Goal: Information Seeking & Learning: Learn about a topic

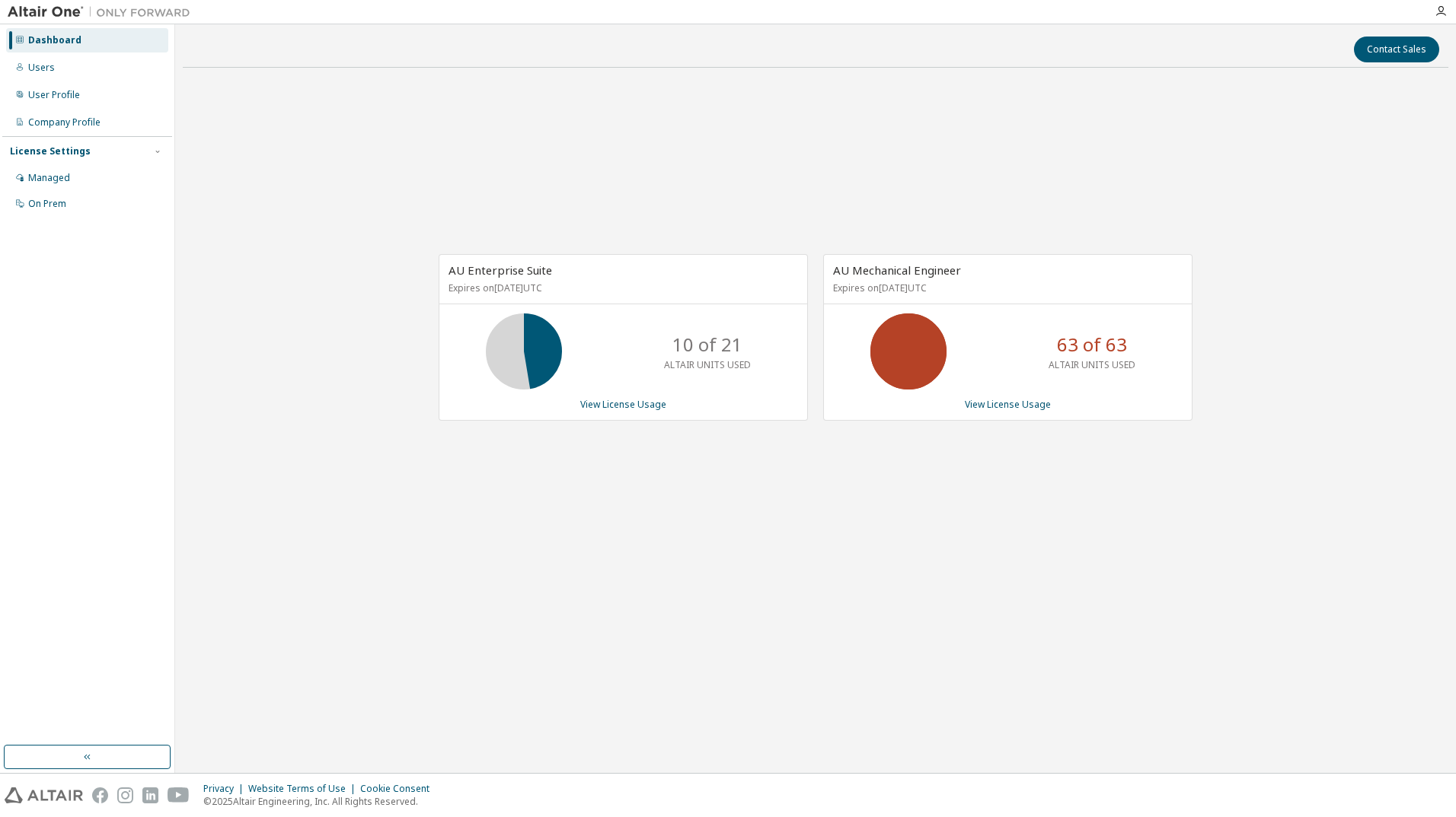
click at [42, 40] on div "Dashboard" at bounding box center [55, 41] width 53 height 13
click at [1016, 408] on link "View License Usage" at bounding box center [1008, 405] width 86 height 13
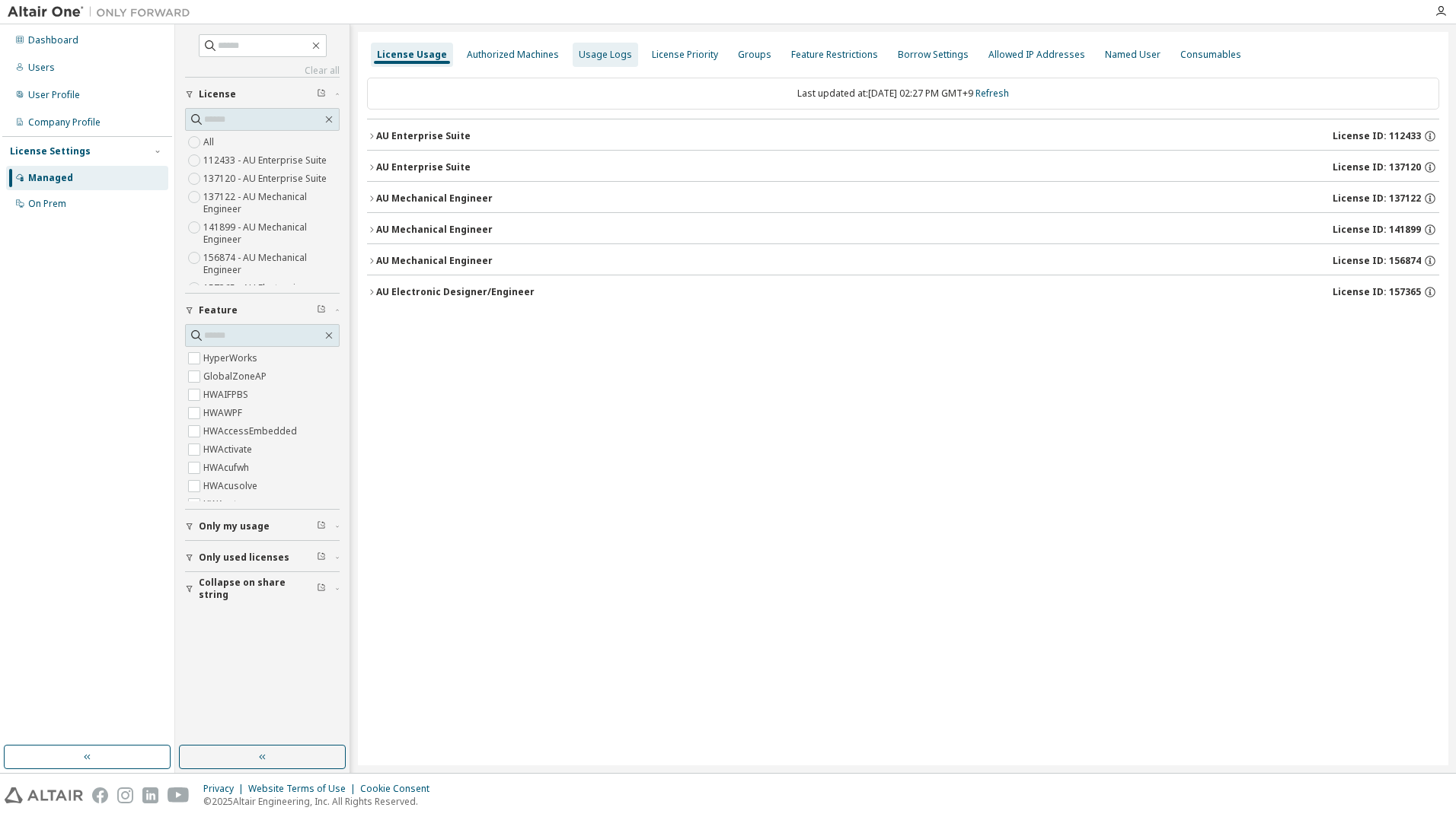
click at [584, 57] on div "Usage Logs" at bounding box center [606, 55] width 53 height 13
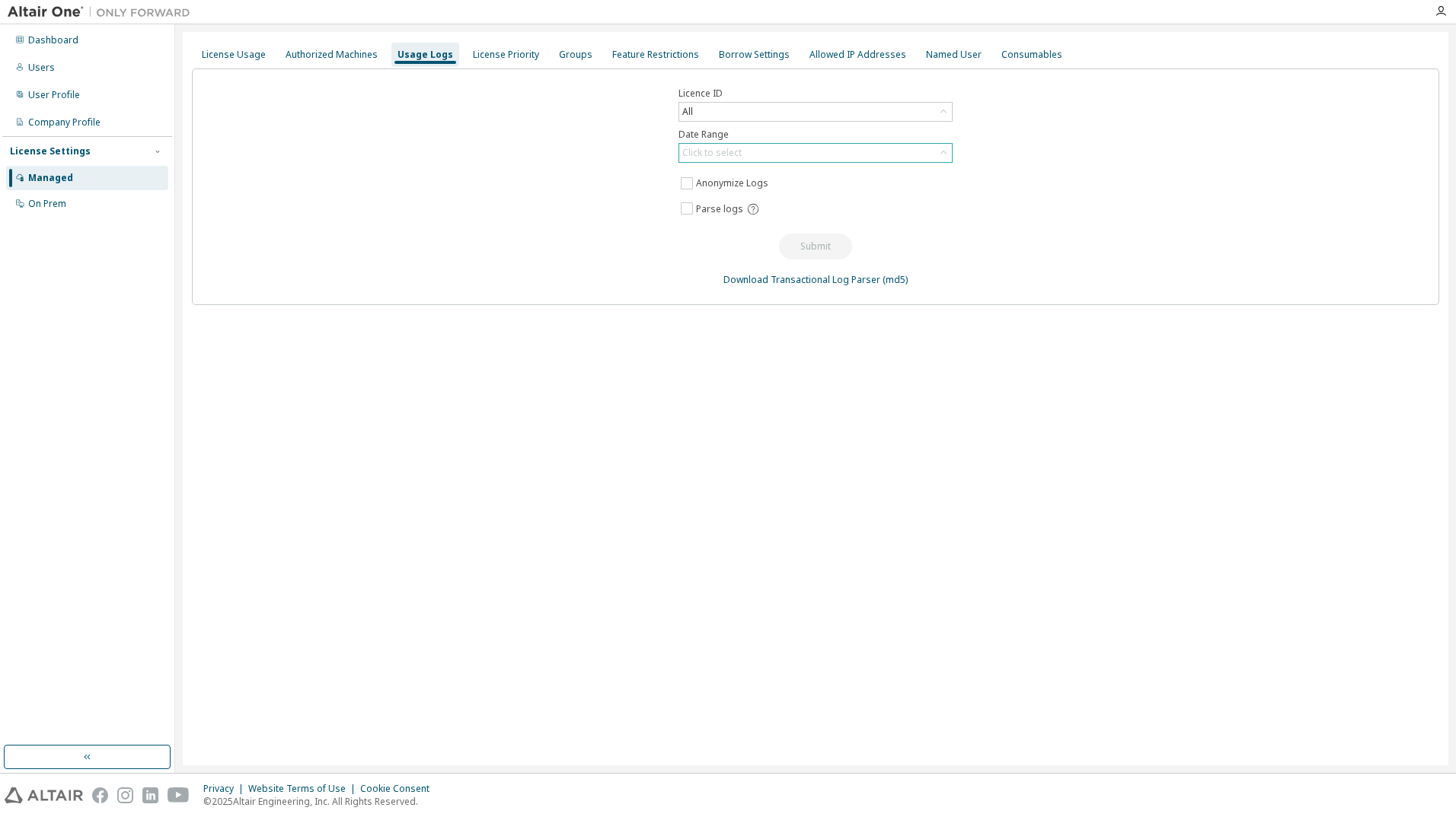
click at [703, 150] on div "Click to select" at bounding box center [712, 153] width 60 height 13
click at [704, 151] on div "Click to select" at bounding box center [712, 153] width 60 height 13
click at [340, 53] on div "Authorized Machines" at bounding box center [331, 55] width 92 height 13
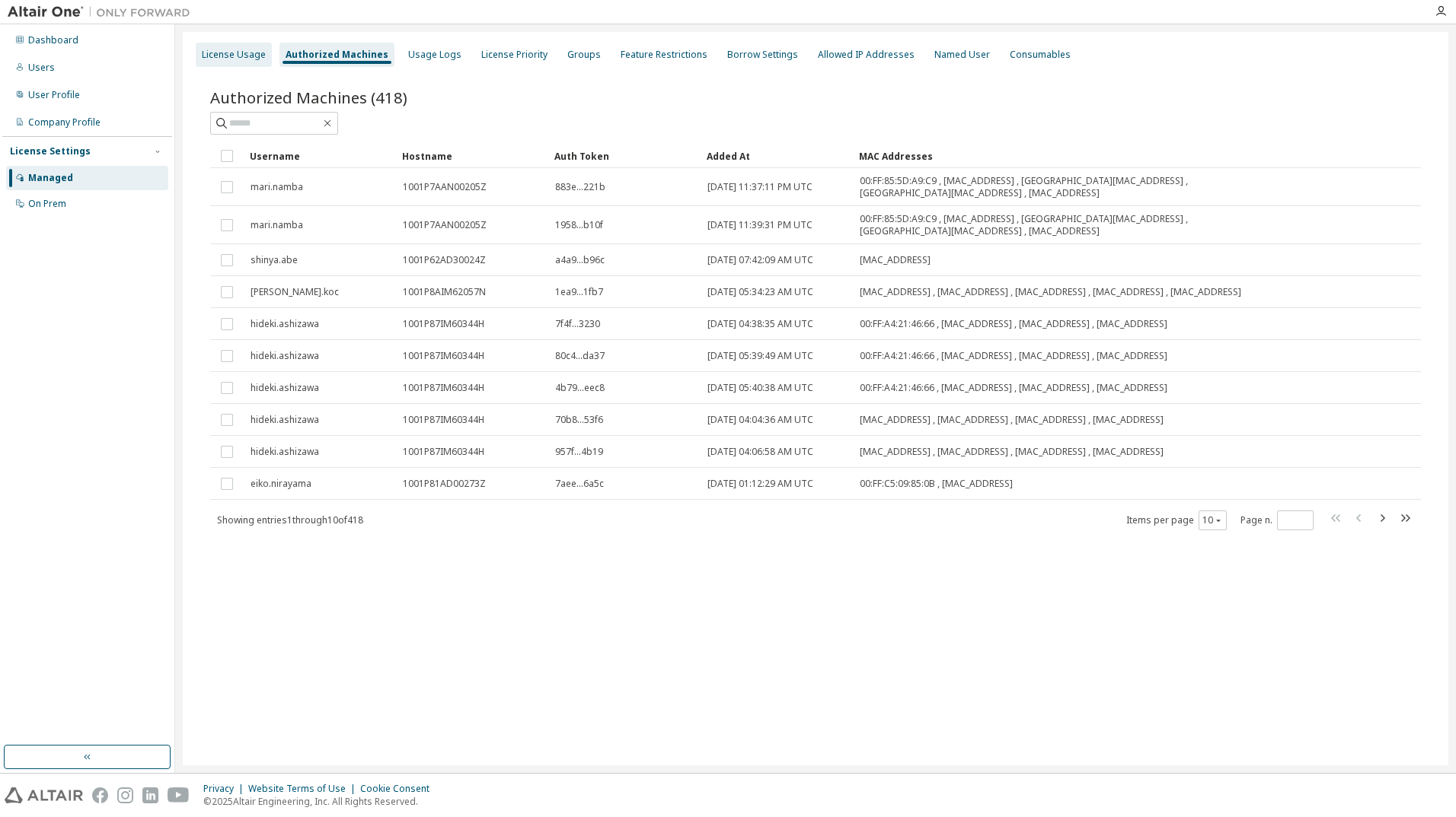
click at [246, 51] on div "License Usage" at bounding box center [234, 55] width 64 height 13
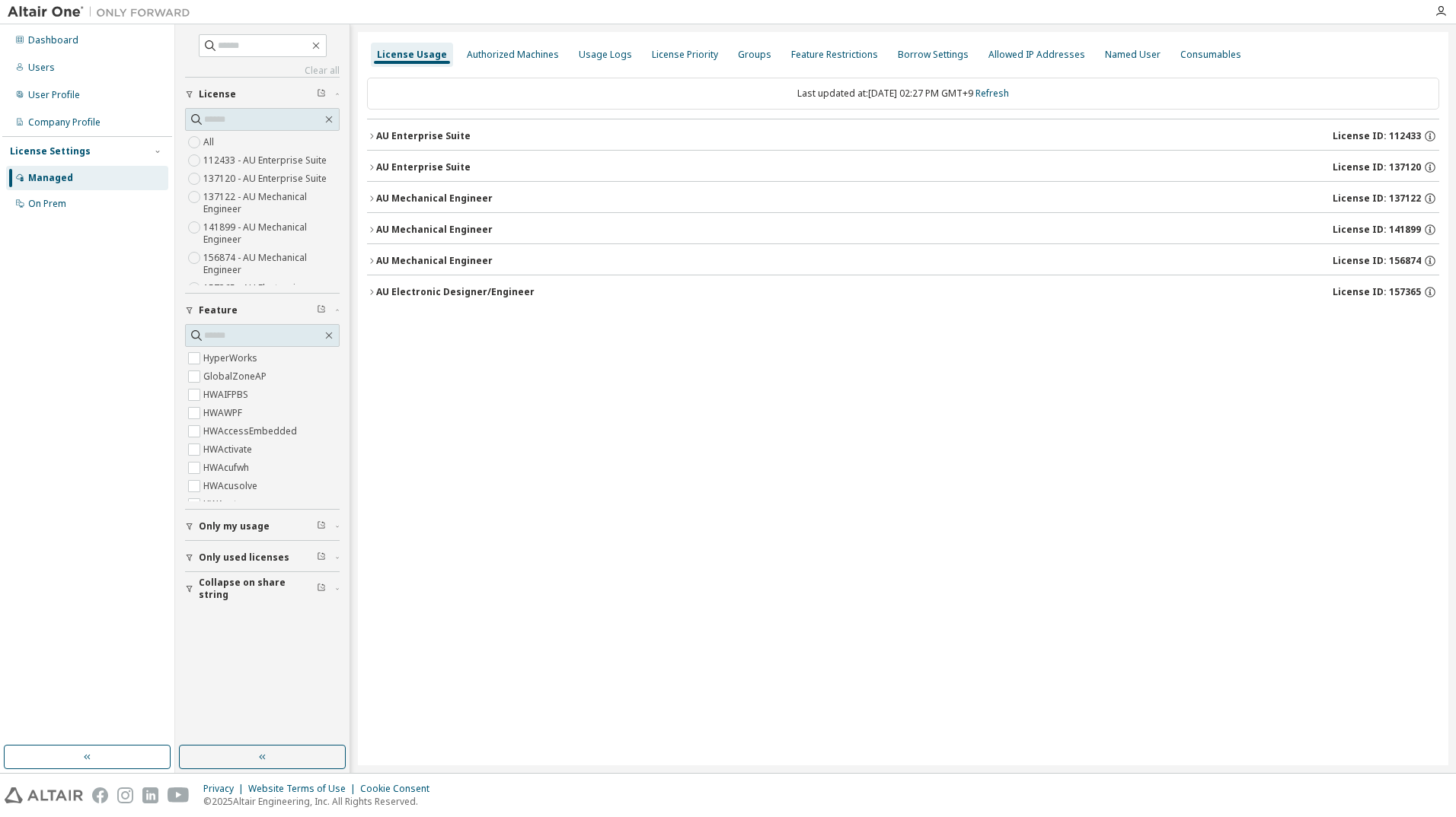
click at [214, 183] on label "137120 - AU Enterprise Suite" at bounding box center [266, 178] width 126 height 18
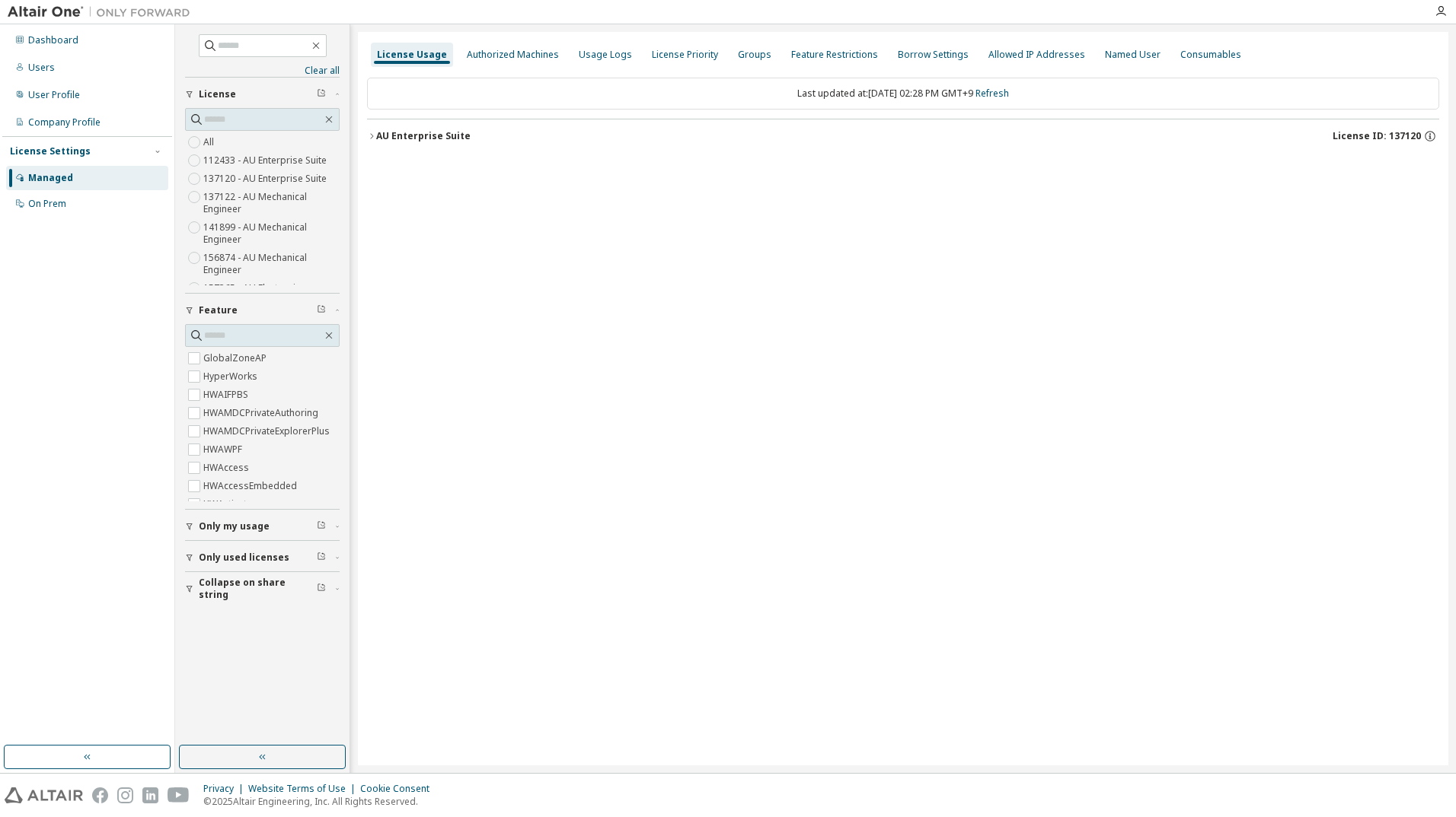
click at [374, 136] on icon "button" at bounding box center [372, 136] width 9 height 9
click at [373, 139] on icon "button" at bounding box center [372, 136] width 9 height 9
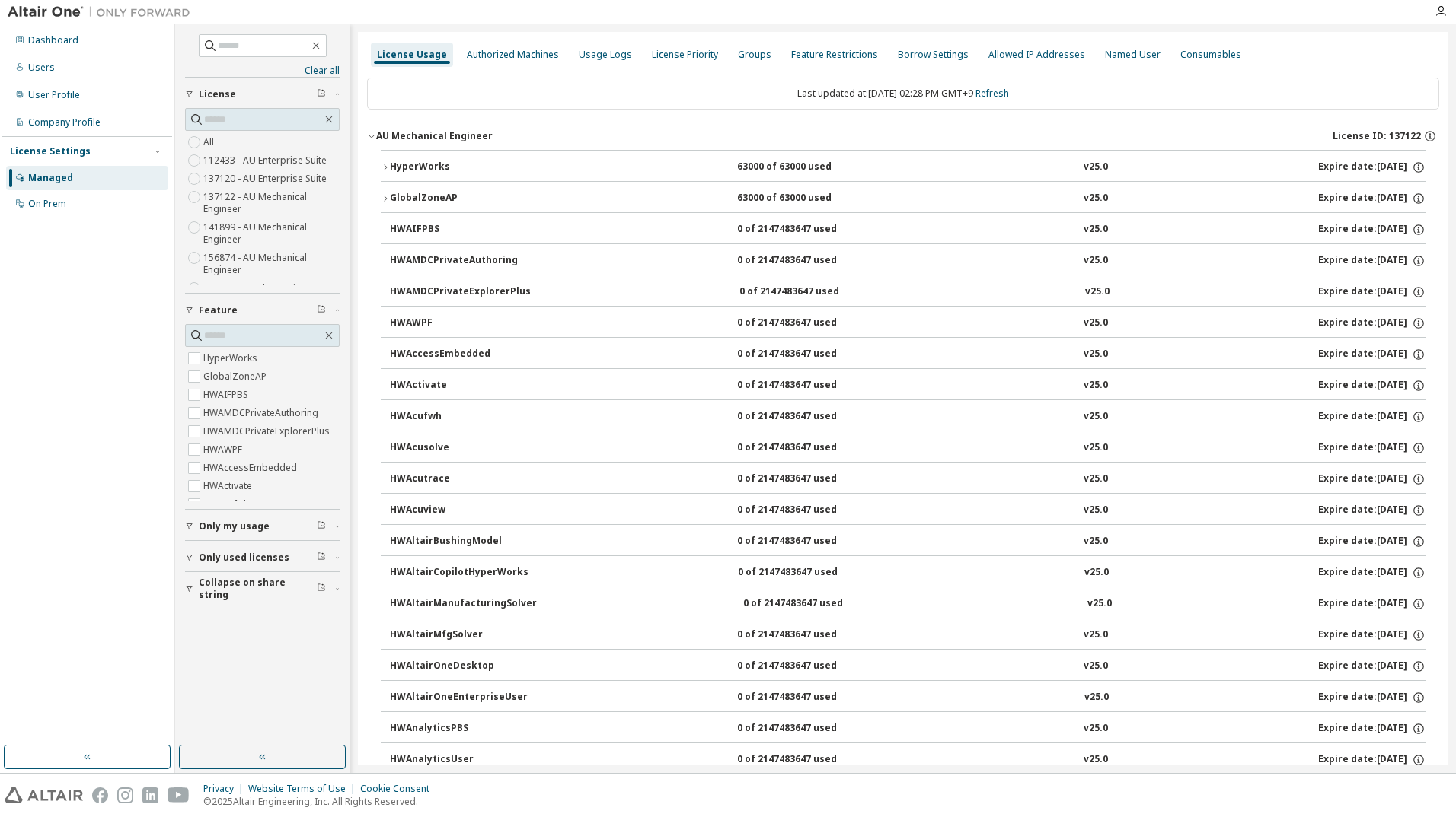
click at [383, 194] on icon "button" at bounding box center [385, 199] width 9 height 9
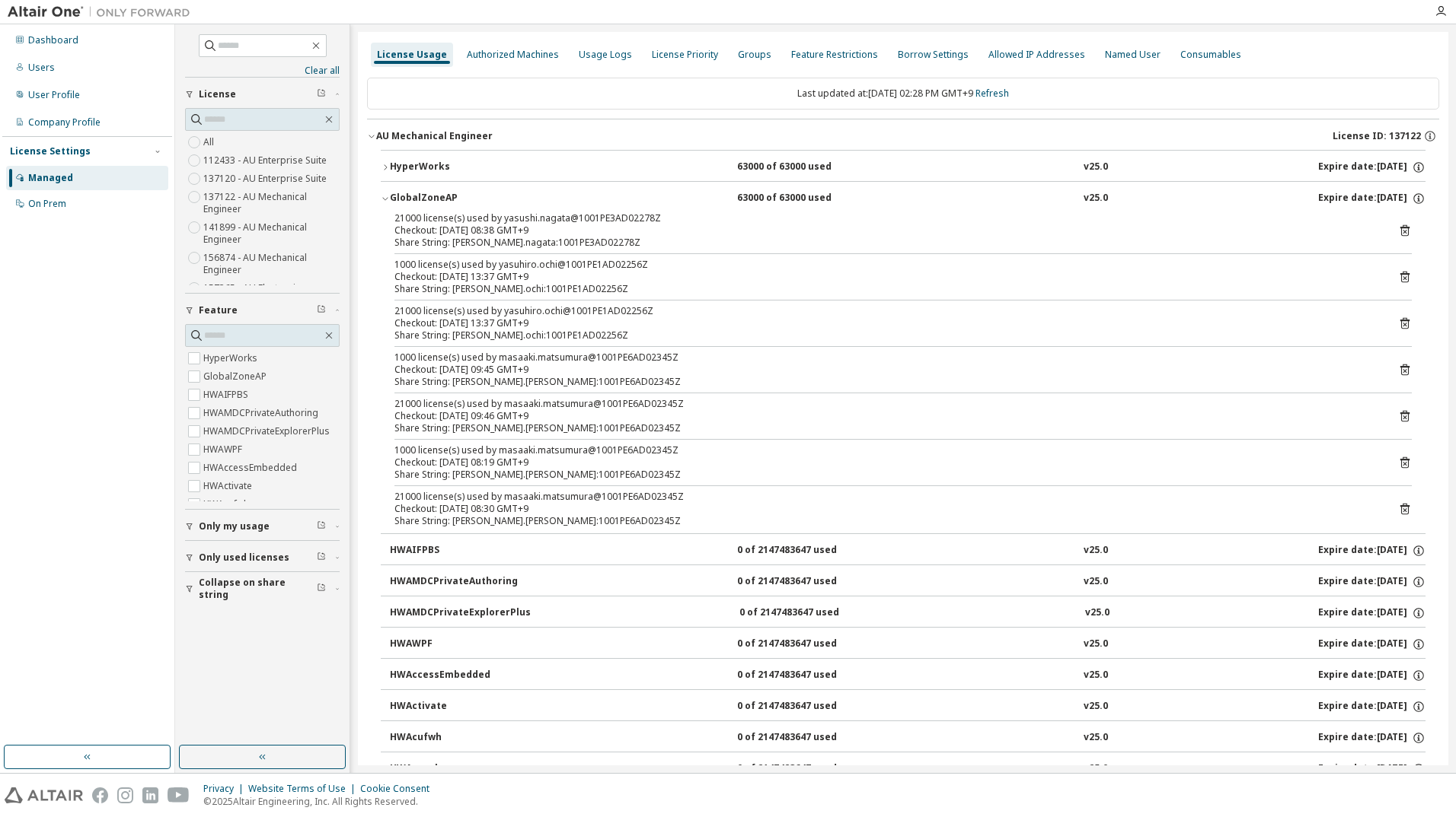
click at [386, 170] on icon "button" at bounding box center [385, 168] width 9 height 9
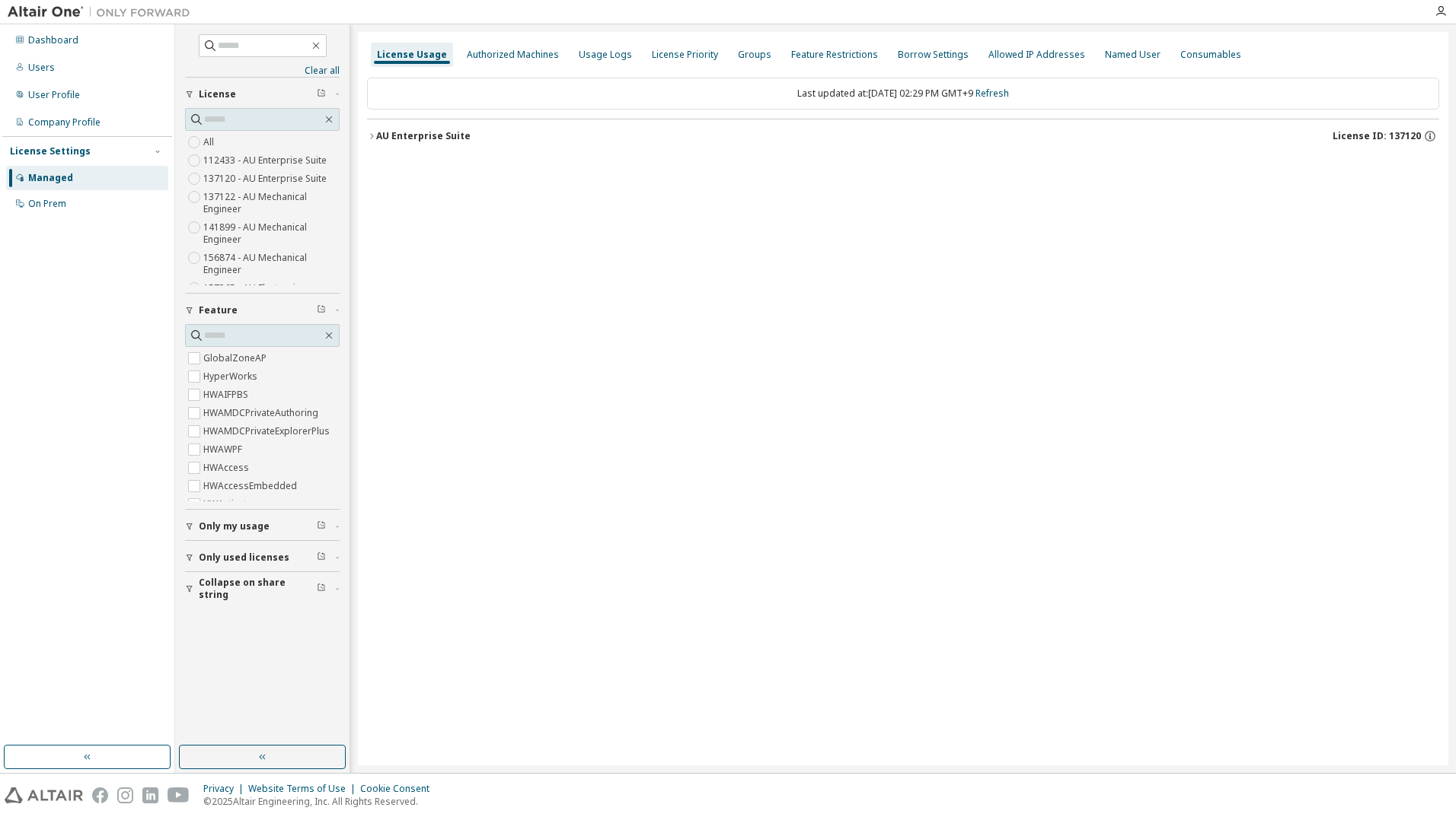
click at [373, 134] on icon "button" at bounding box center [372, 136] width 9 height 9
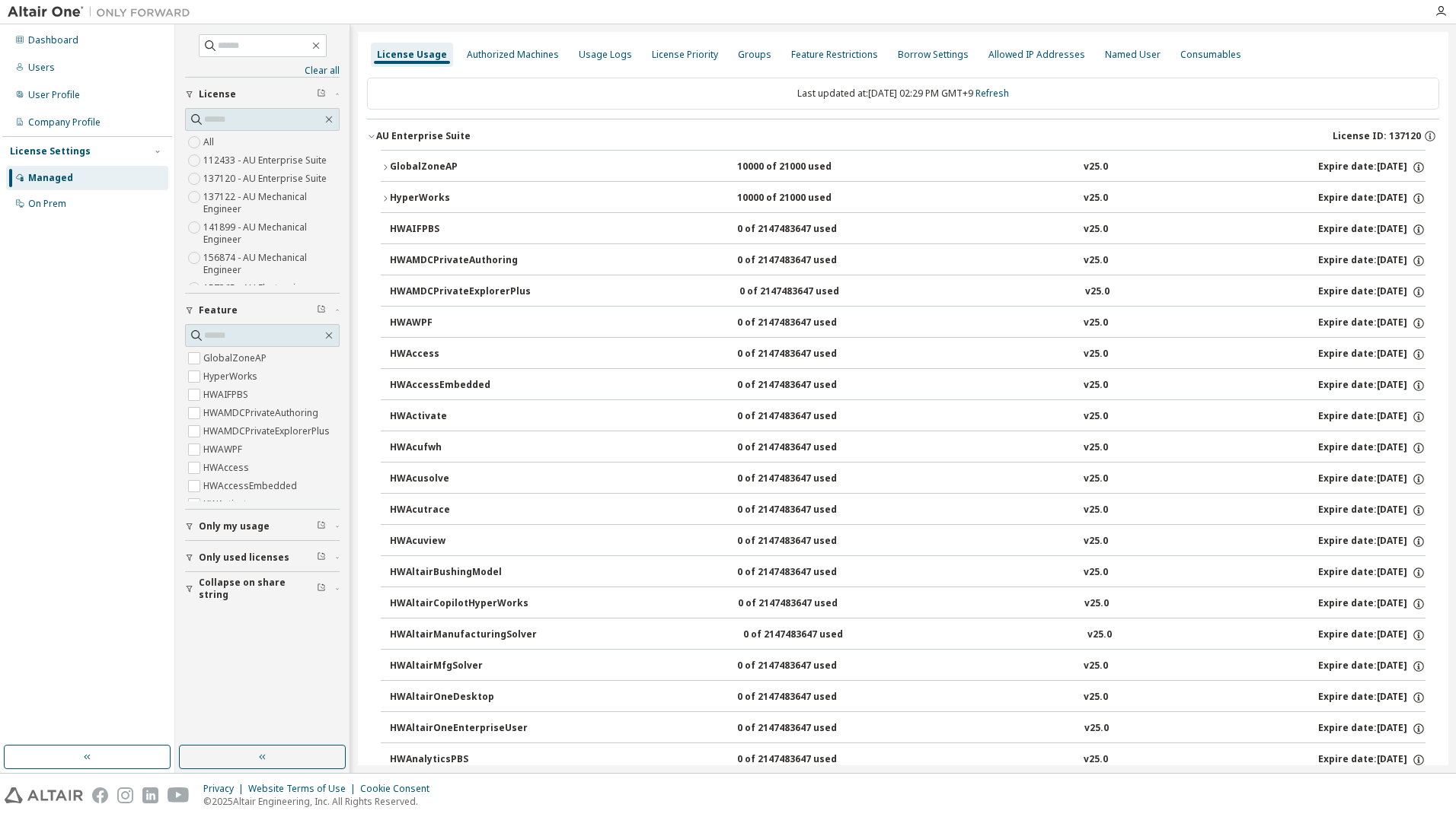
click at [384, 176] on button "GlobalZoneAP 10000 of 21000 used v25.0 Expire date: [DATE]" at bounding box center [903, 167] width 1045 height 34
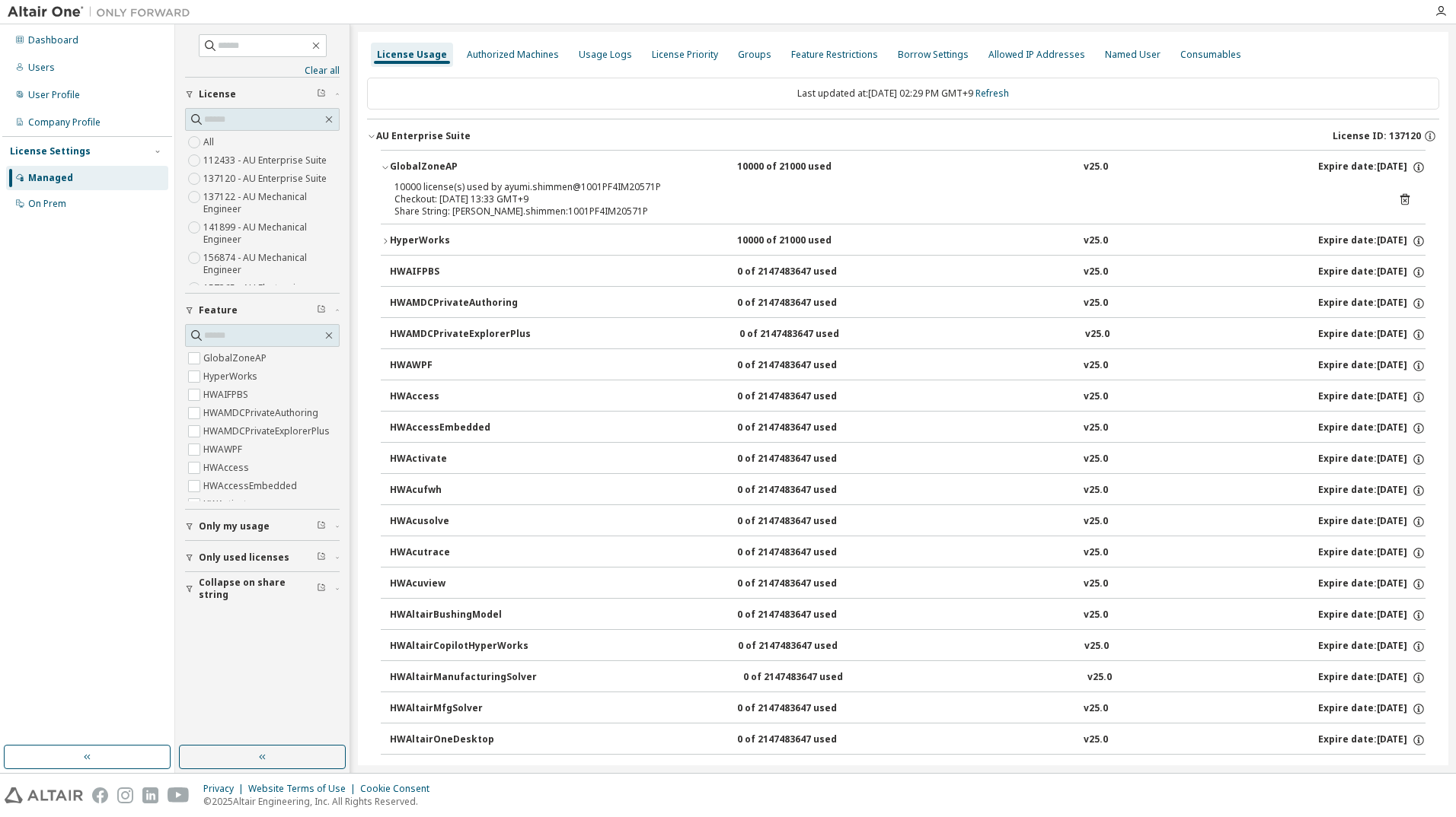
click at [382, 237] on icon "button" at bounding box center [385, 241] width 9 height 9
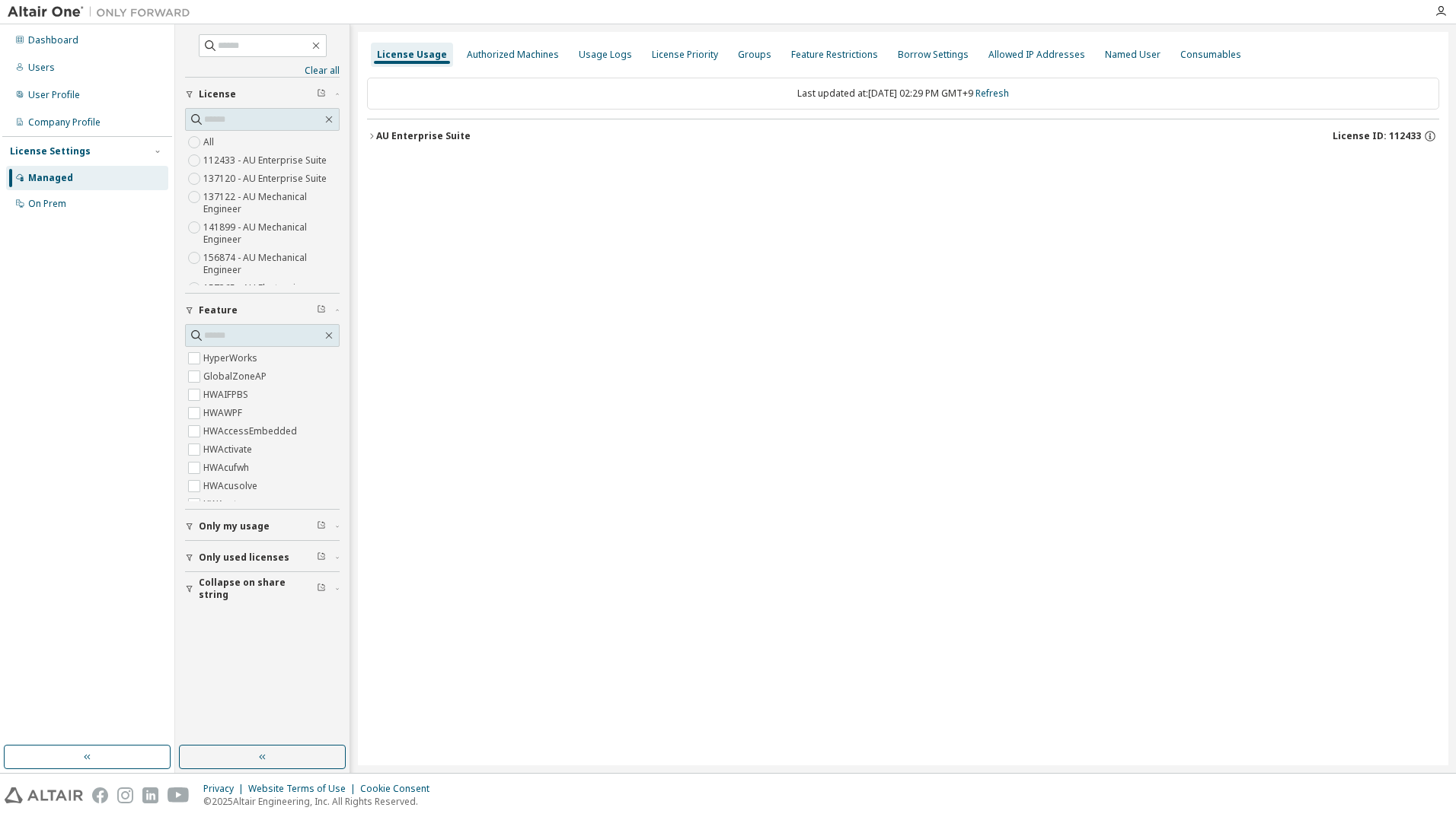
click at [372, 137] on icon "button" at bounding box center [372, 136] width 9 height 9
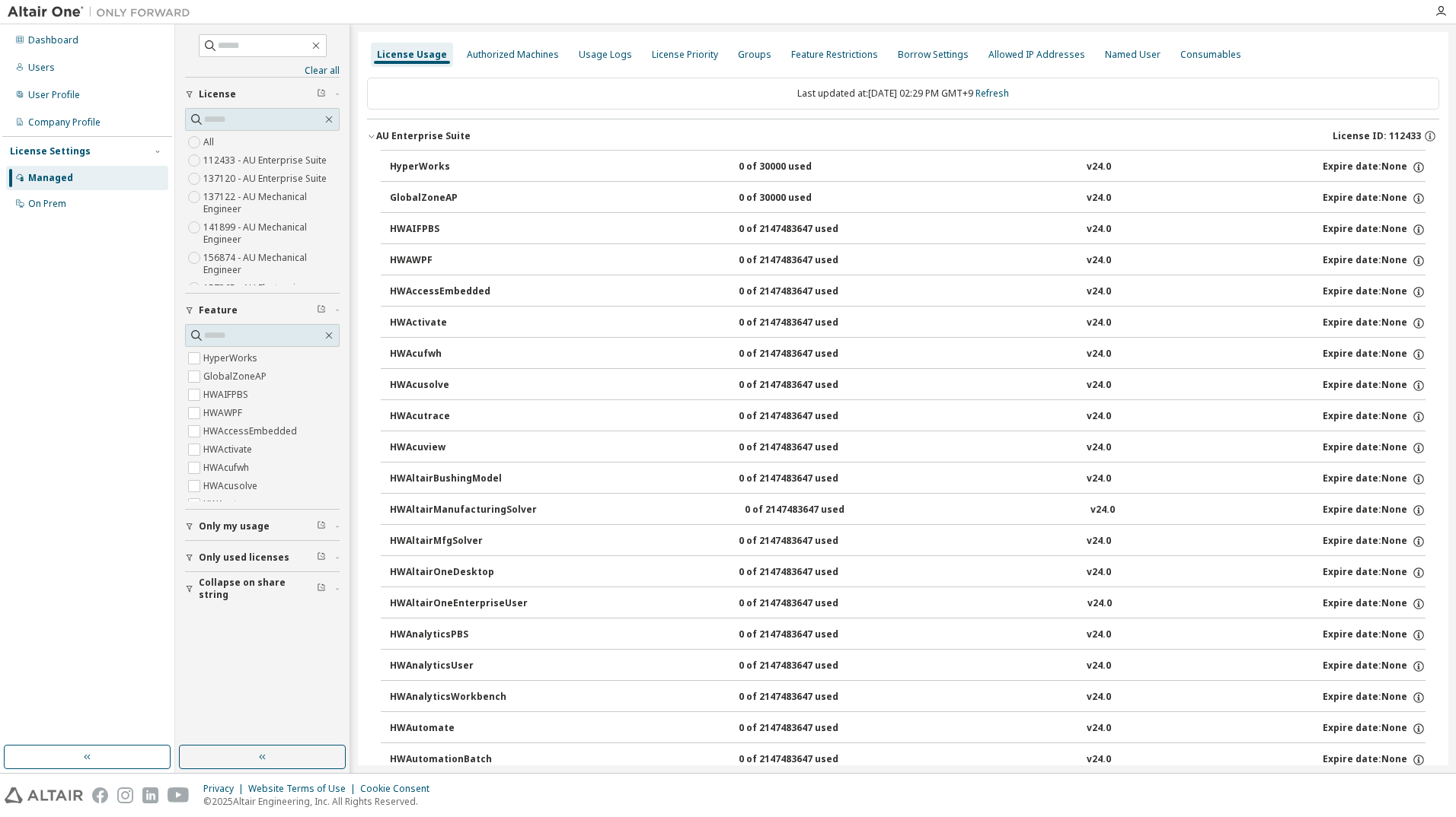
click at [373, 137] on icon "button" at bounding box center [371, 137] width 5 height 3
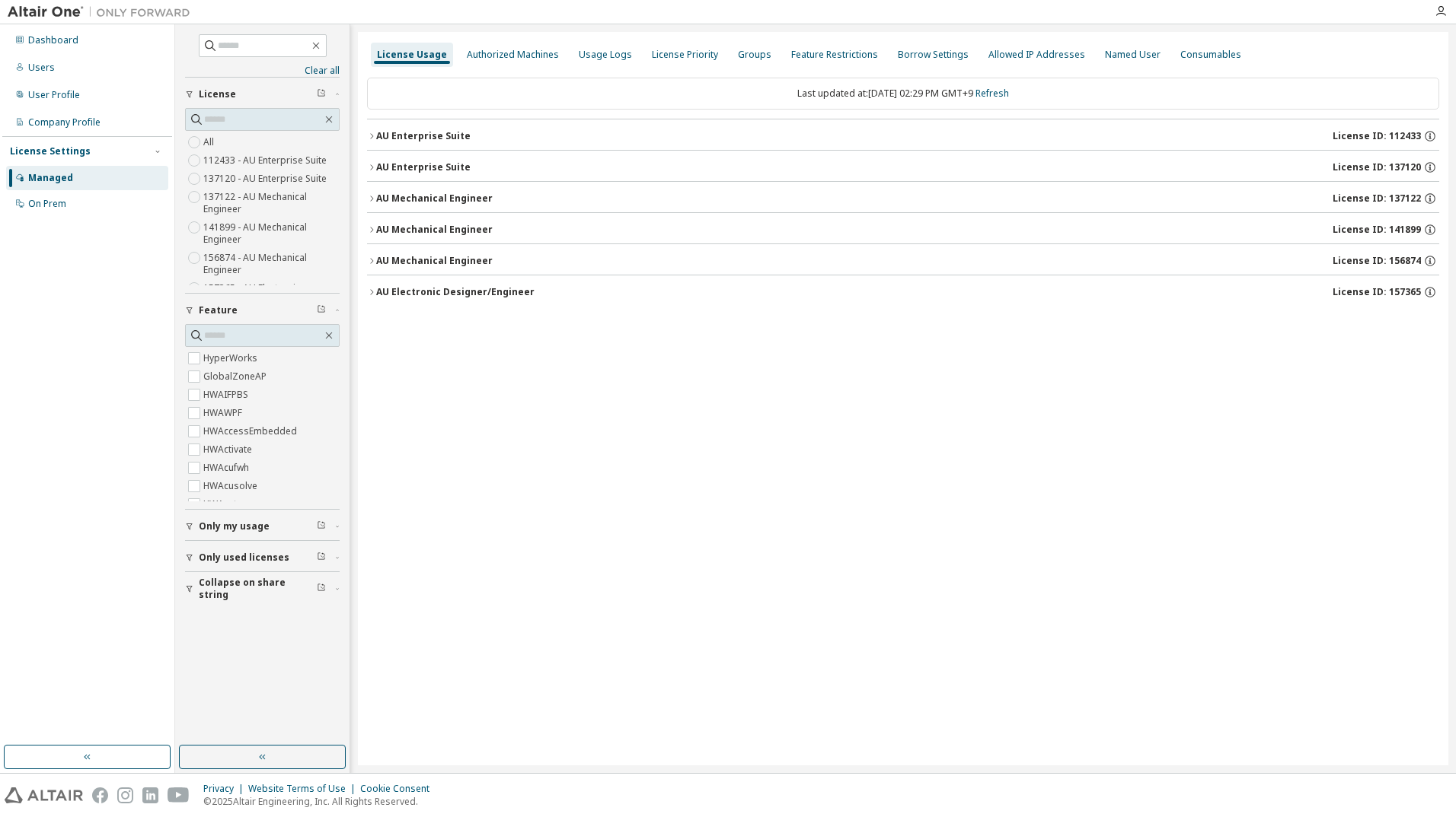
drag, startPoint x: 374, startPoint y: 295, endPoint x: 371, endPoint y: 287, distance: 8.5
click at [373, 293] on icon "button" at bounding box center [372, 292] width 9 height 9
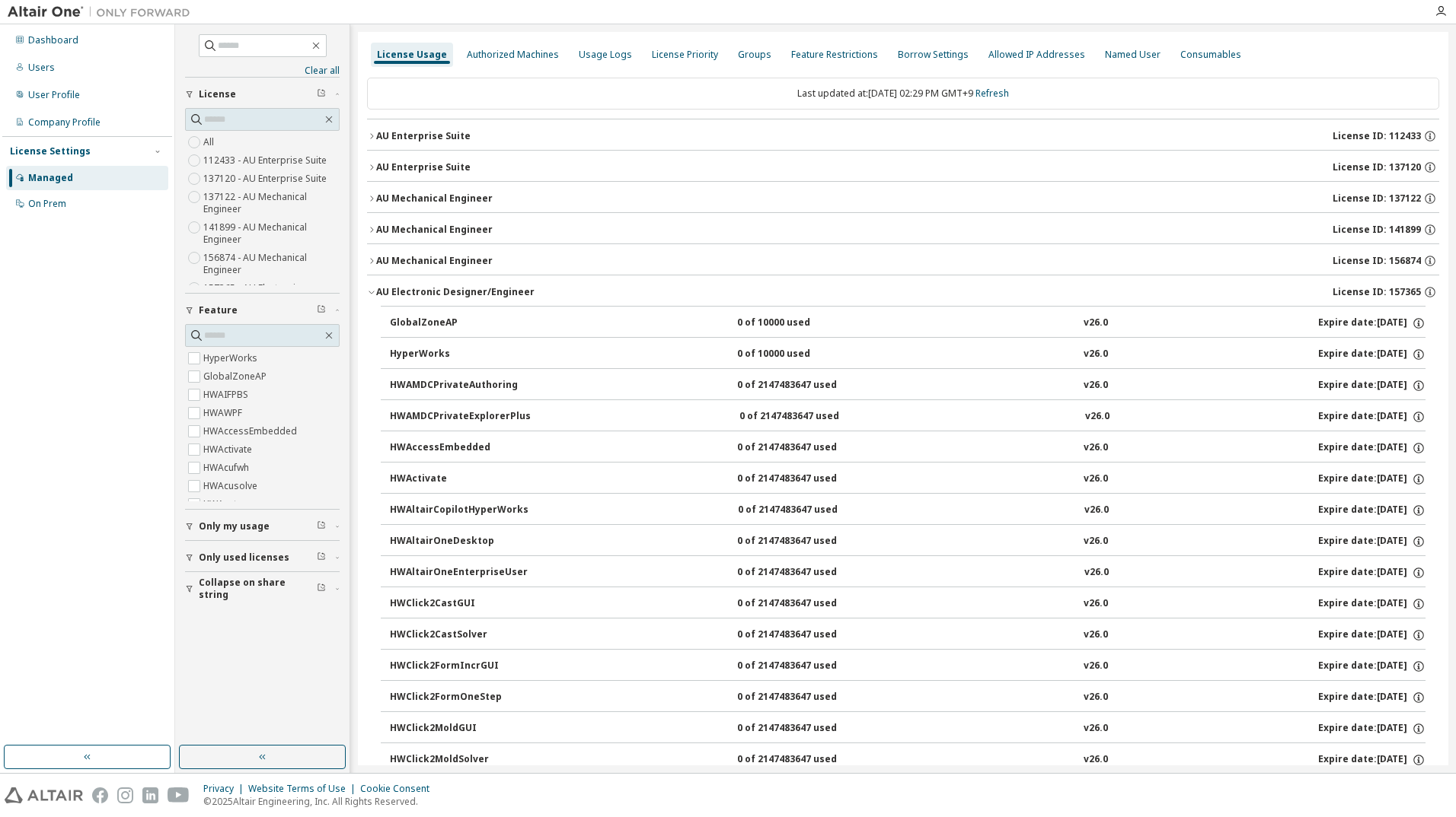
click at [373, 262] on icon "button" at bounding box center [372, 260] width 3 height 5
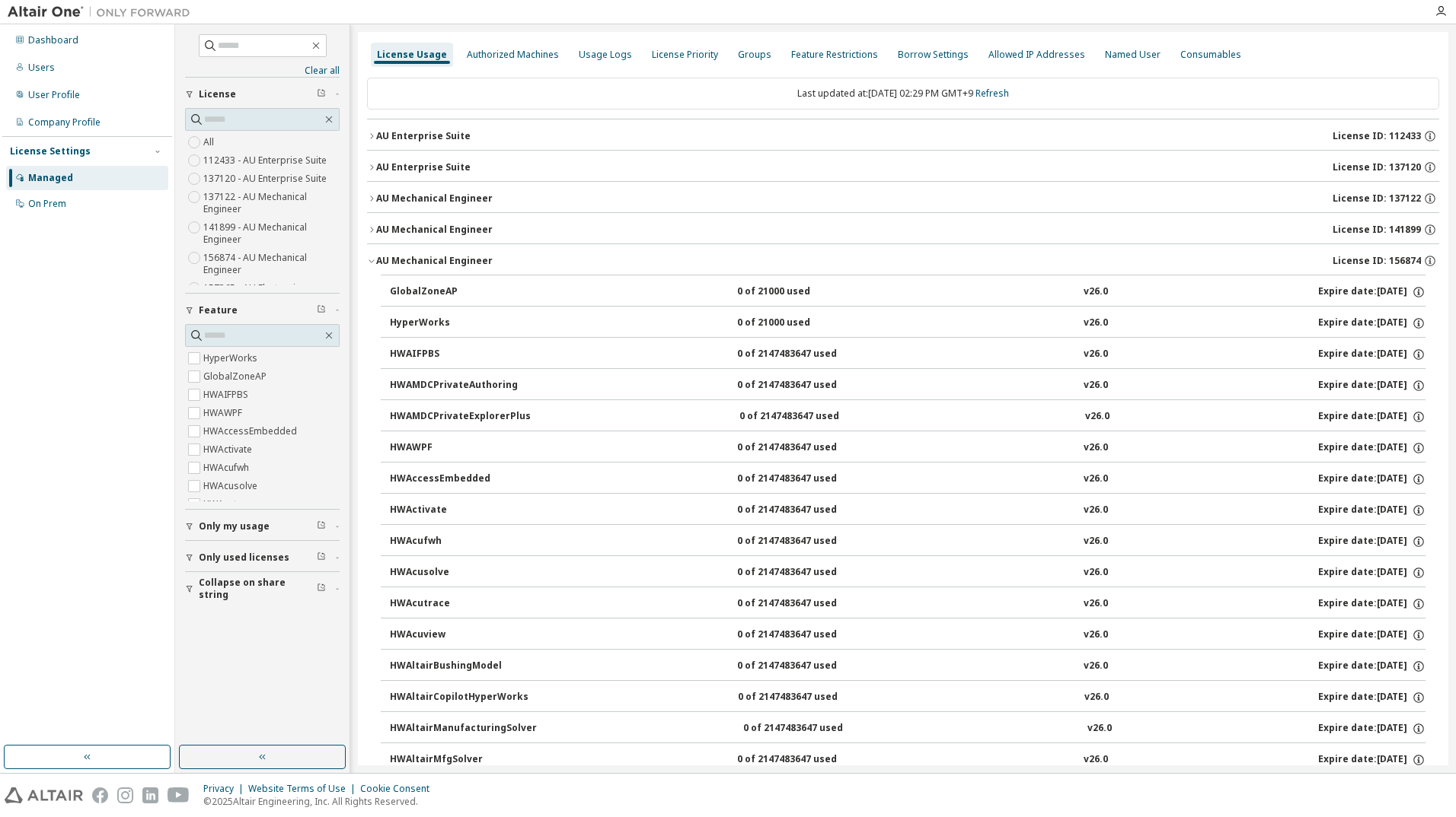
click at [371, 227] on icon "button" at bounding box center [372, 229] width 3 height 5
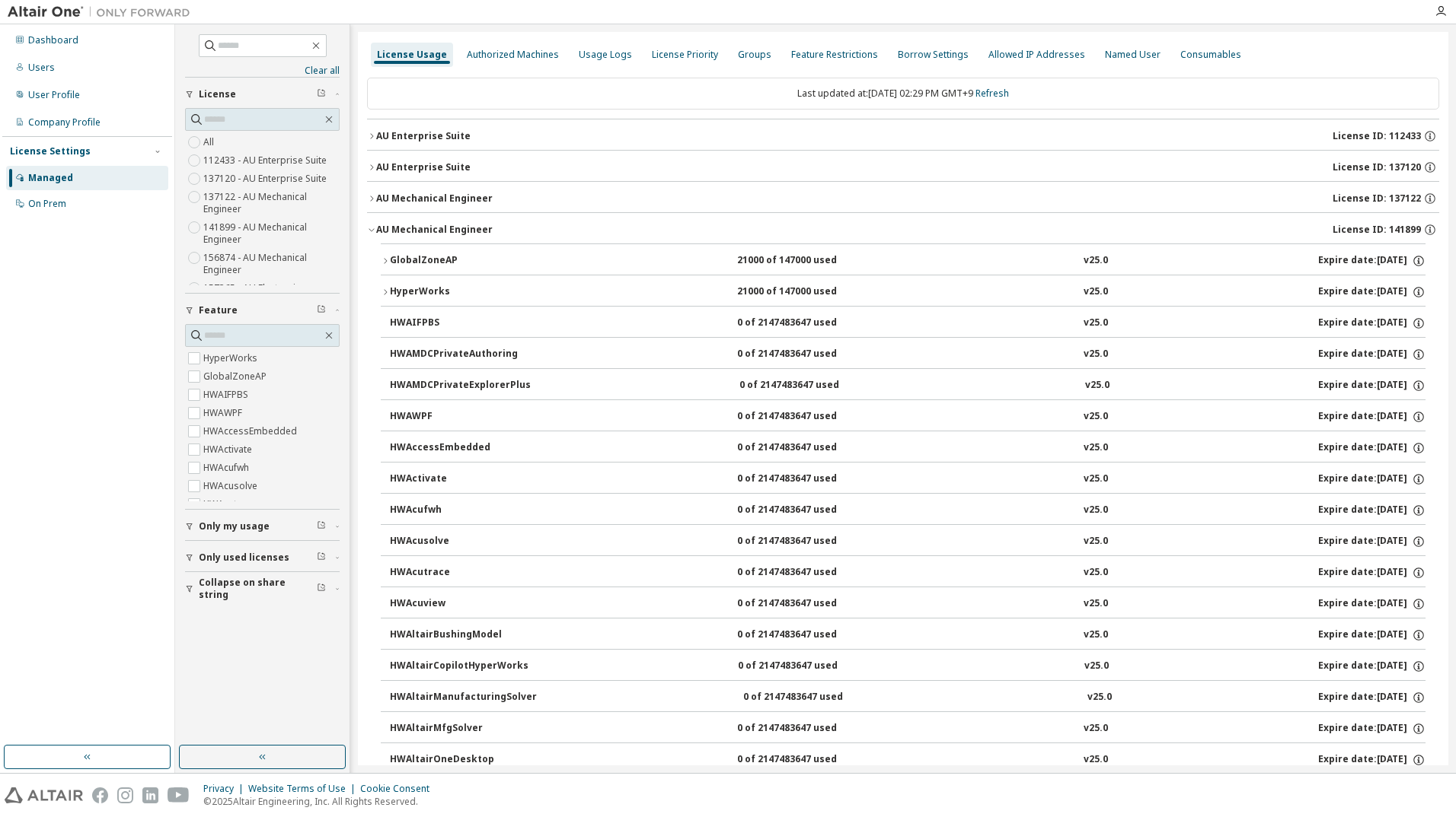
click at [384, 291] on icon "button" at bounding box center [385, 292] width 9 height 9
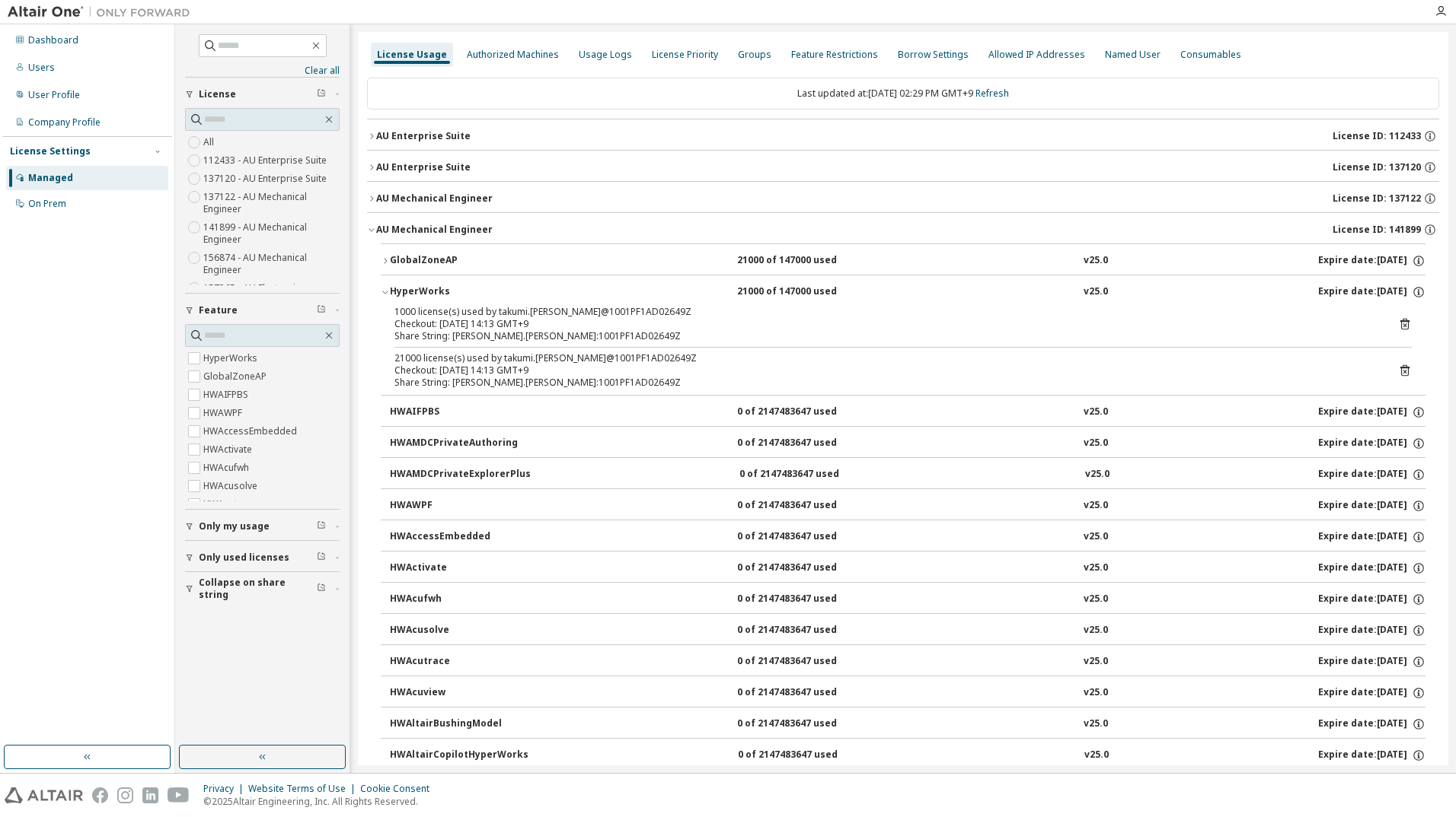
click at [383, 259] on icon "button" at bounding box center [385, 261] width 9 height 9
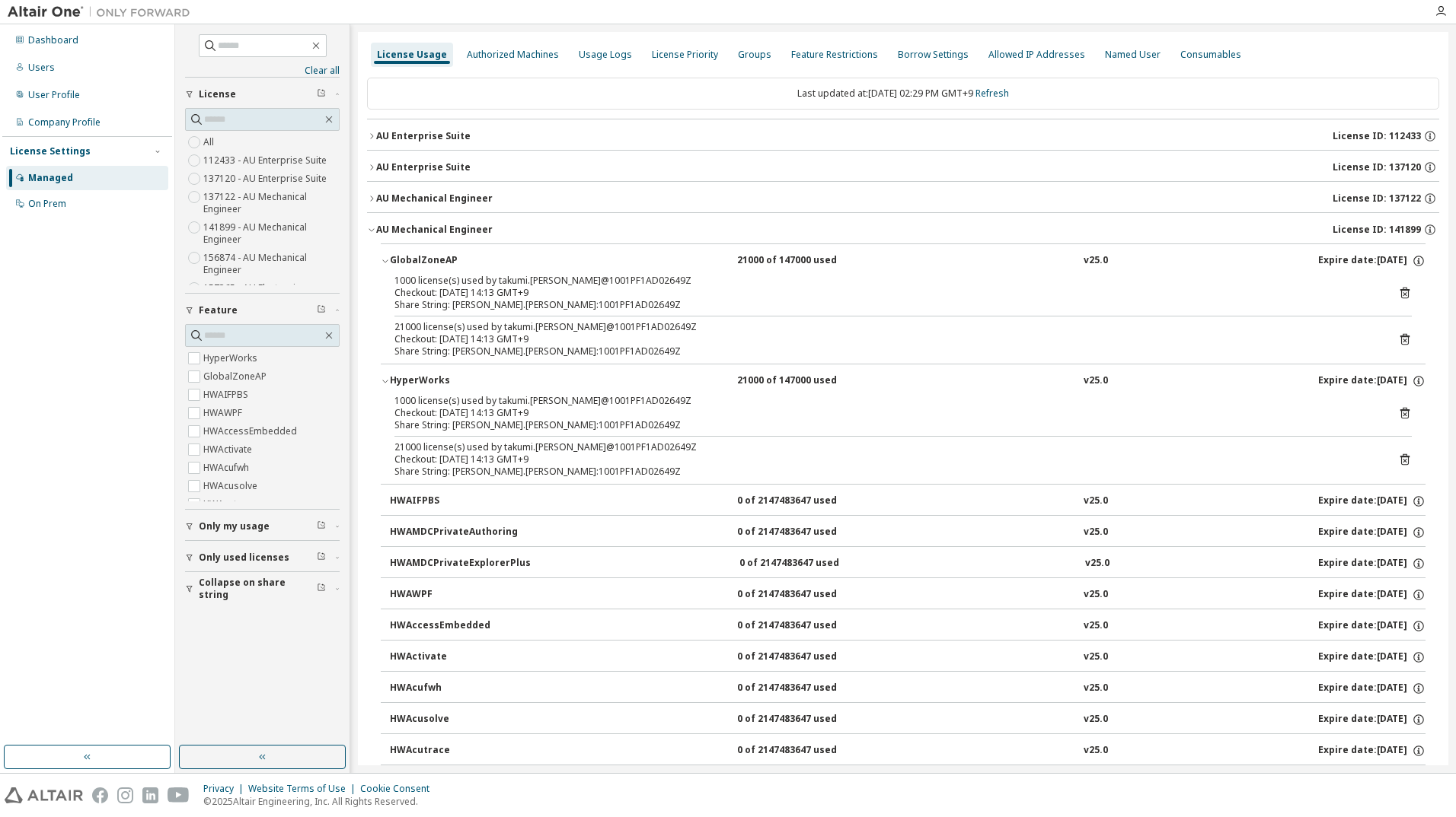
click at [372, 202] on icon "button" at bounding box center [372, 199] width 9 height 9
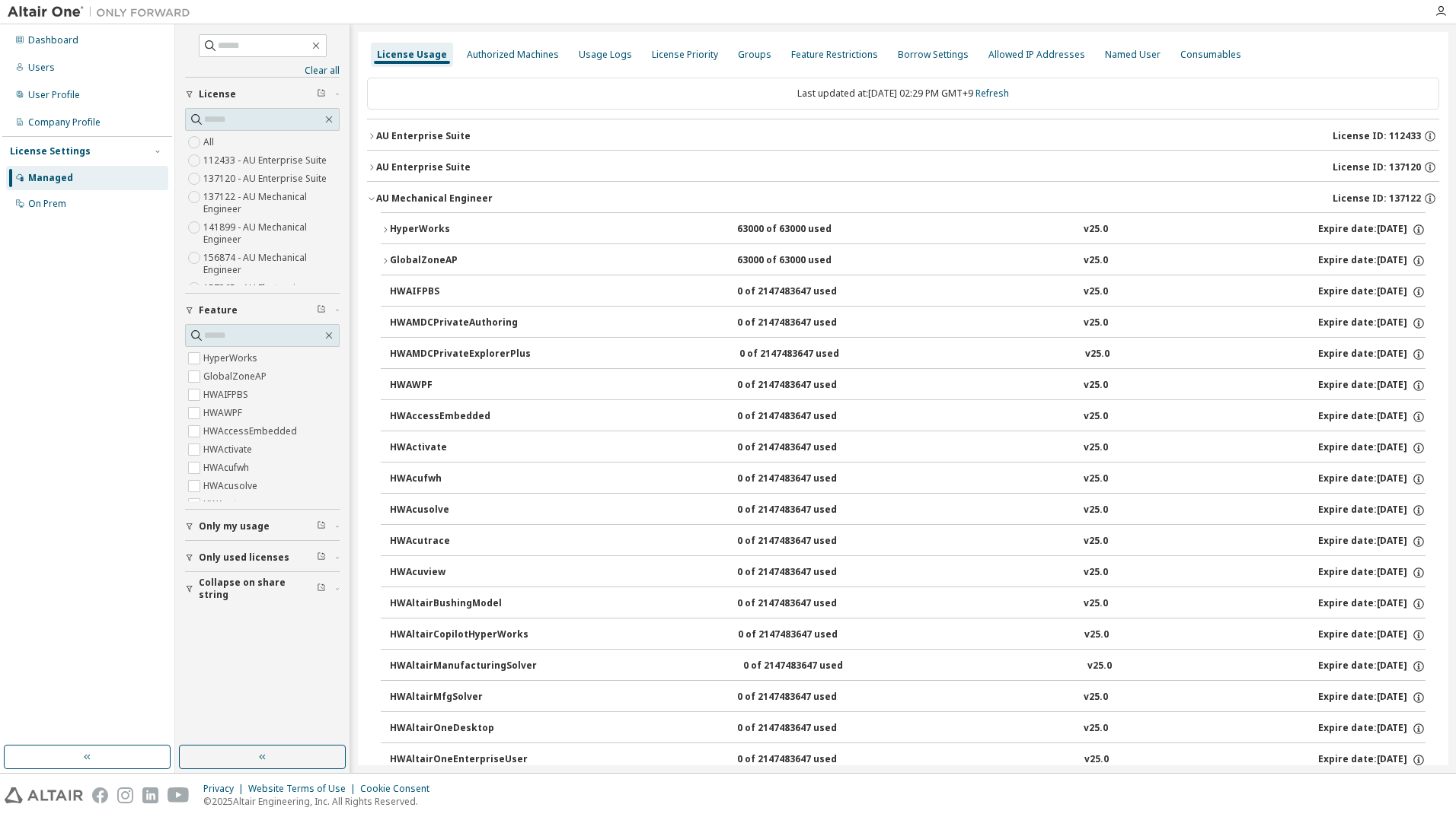
click at [386, 256] on button "GlobalZoneAP 63000 of 63000 used v25.0 Expire date: [DATE]" at bounding box center [903, 261] width 1045 height 34
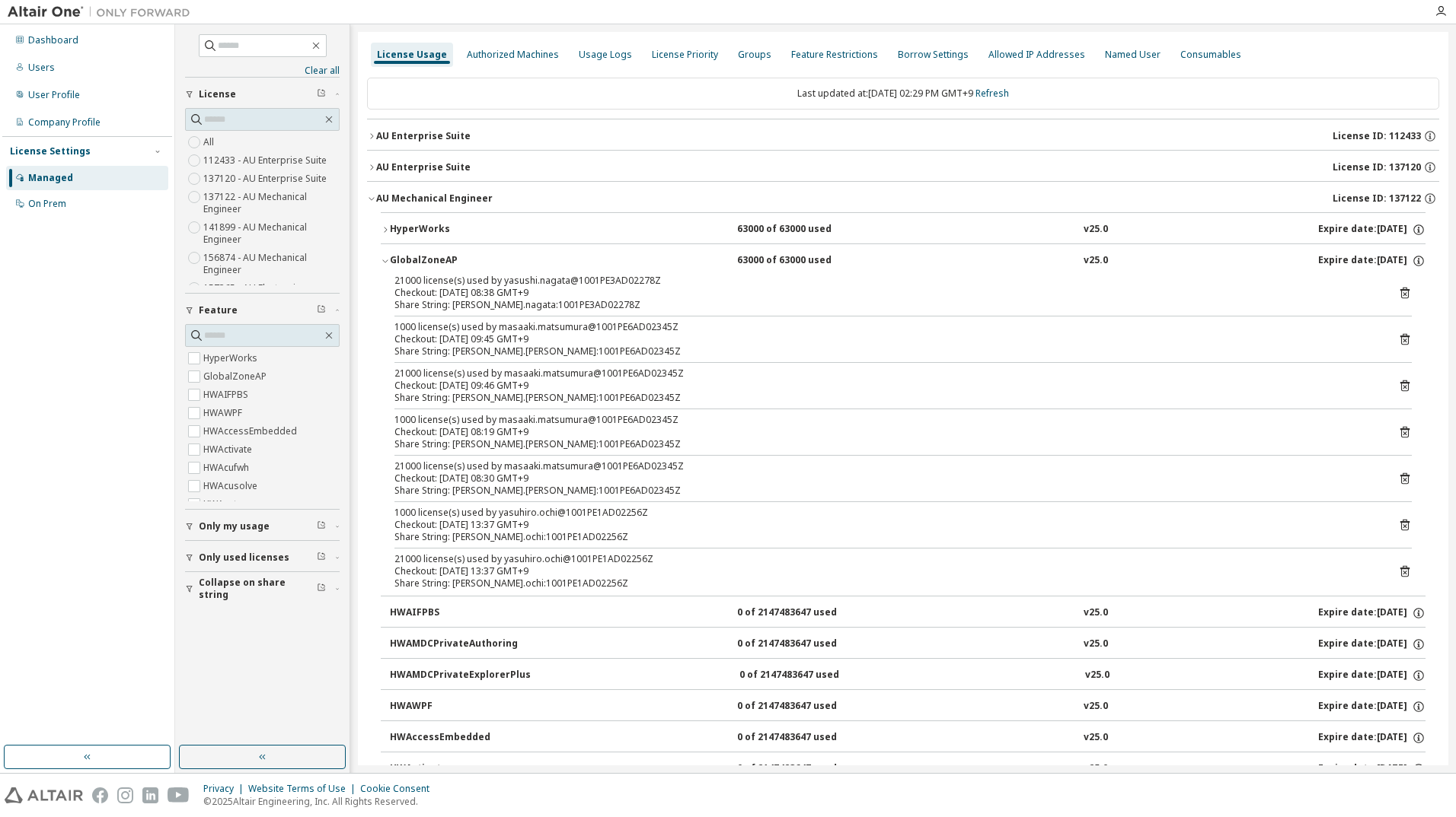
click at [387, 227] on icon "button" at bounding box center [385, 230] width 9 height 9
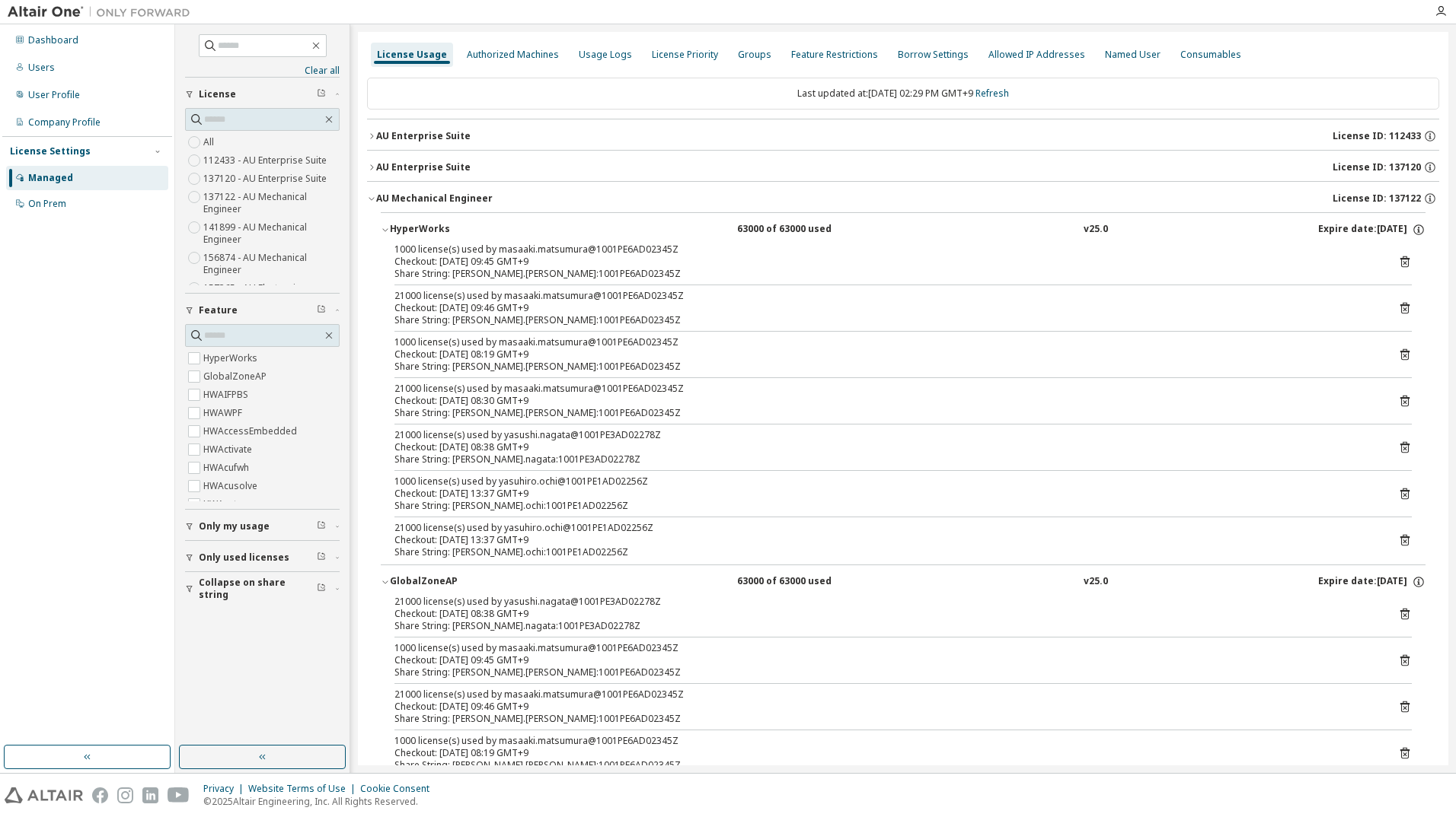
click at [373, 165] on icon "button" at bounding box center [372, 168] width 9 height 9
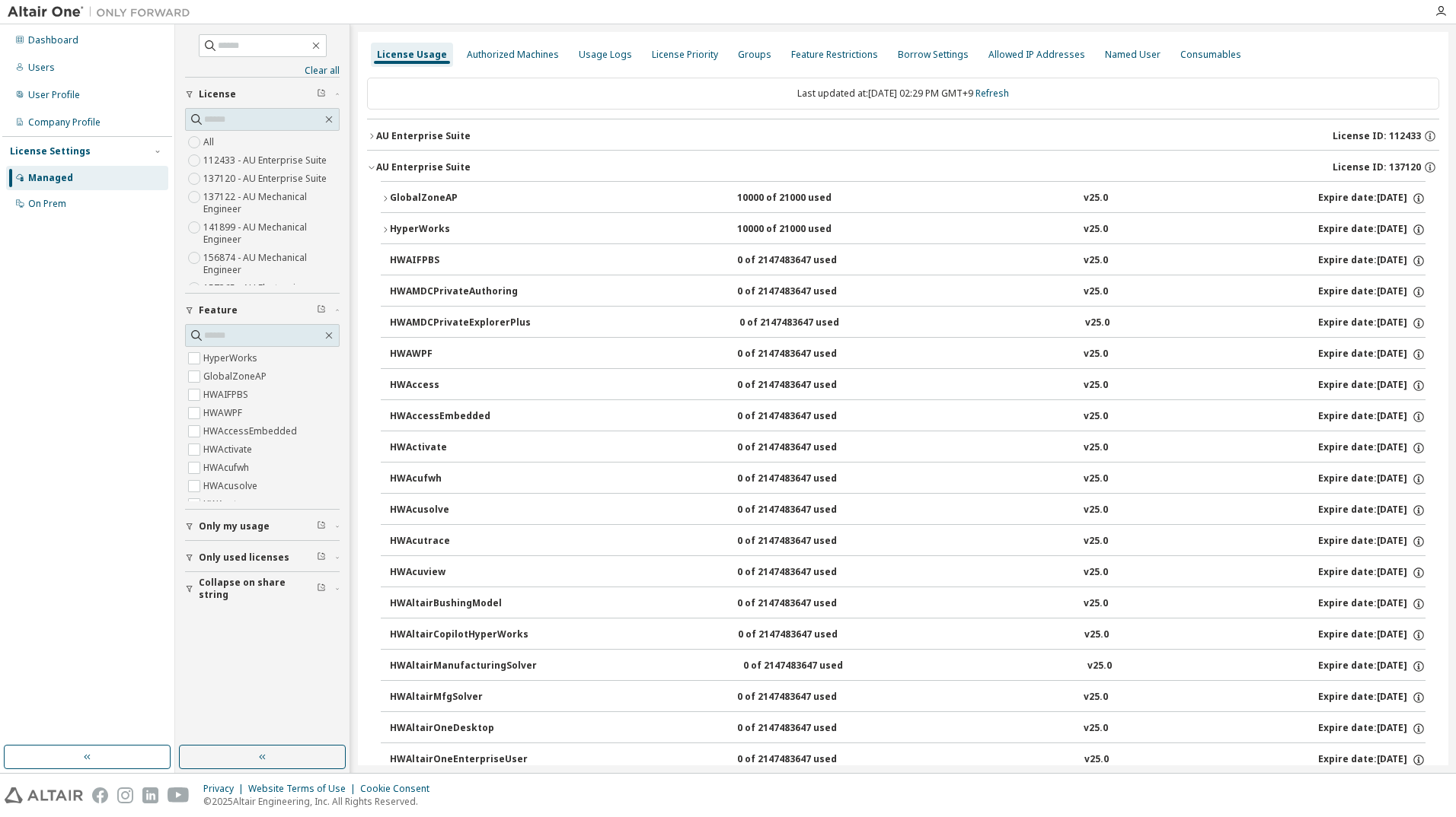
click at [386, 234] on icon "button" at bounding box center [385, 230] width 9 height 9
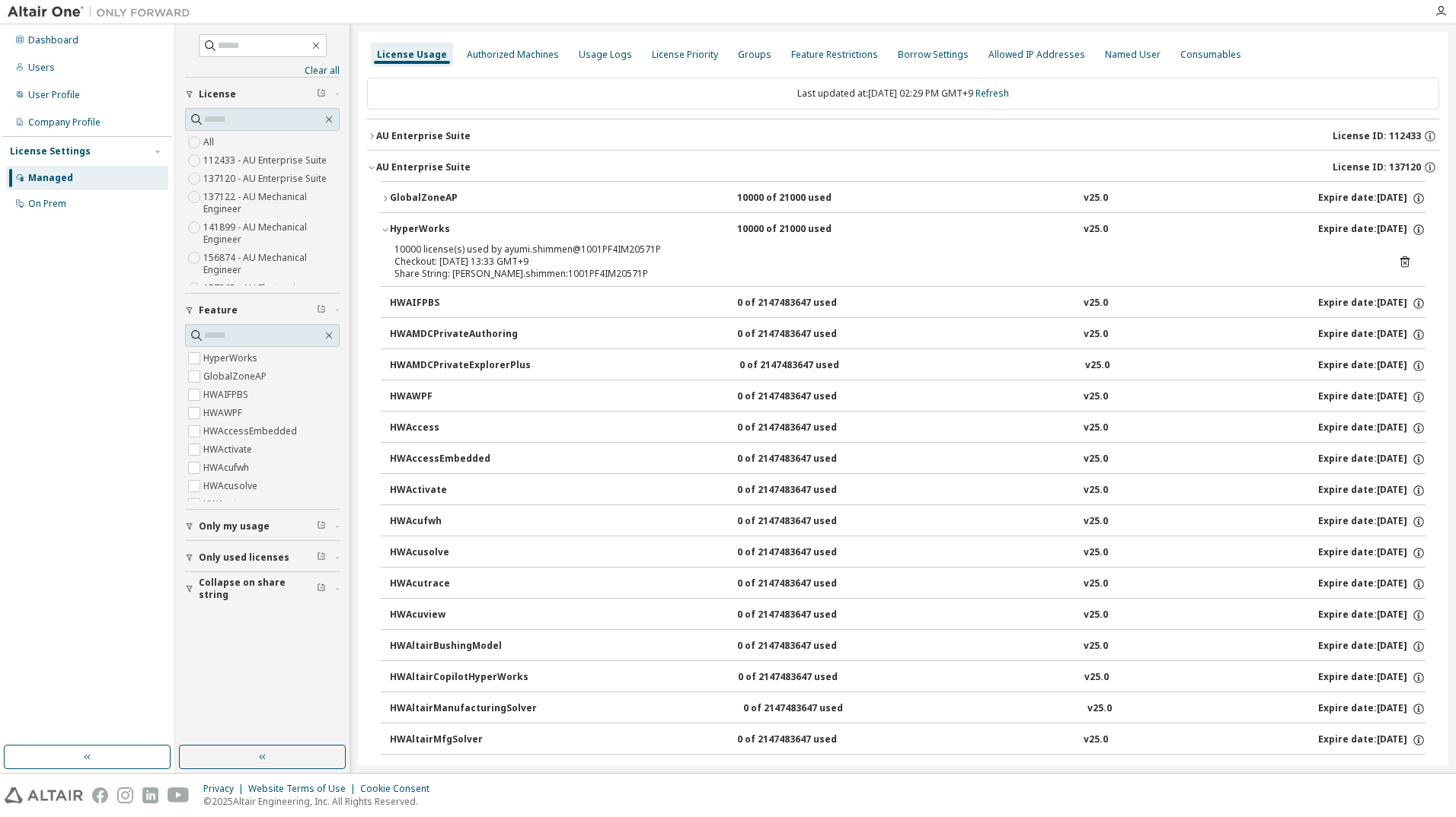
click at [389, 197] on icon "button" at bounding box center [385, 199] width 9 height 9
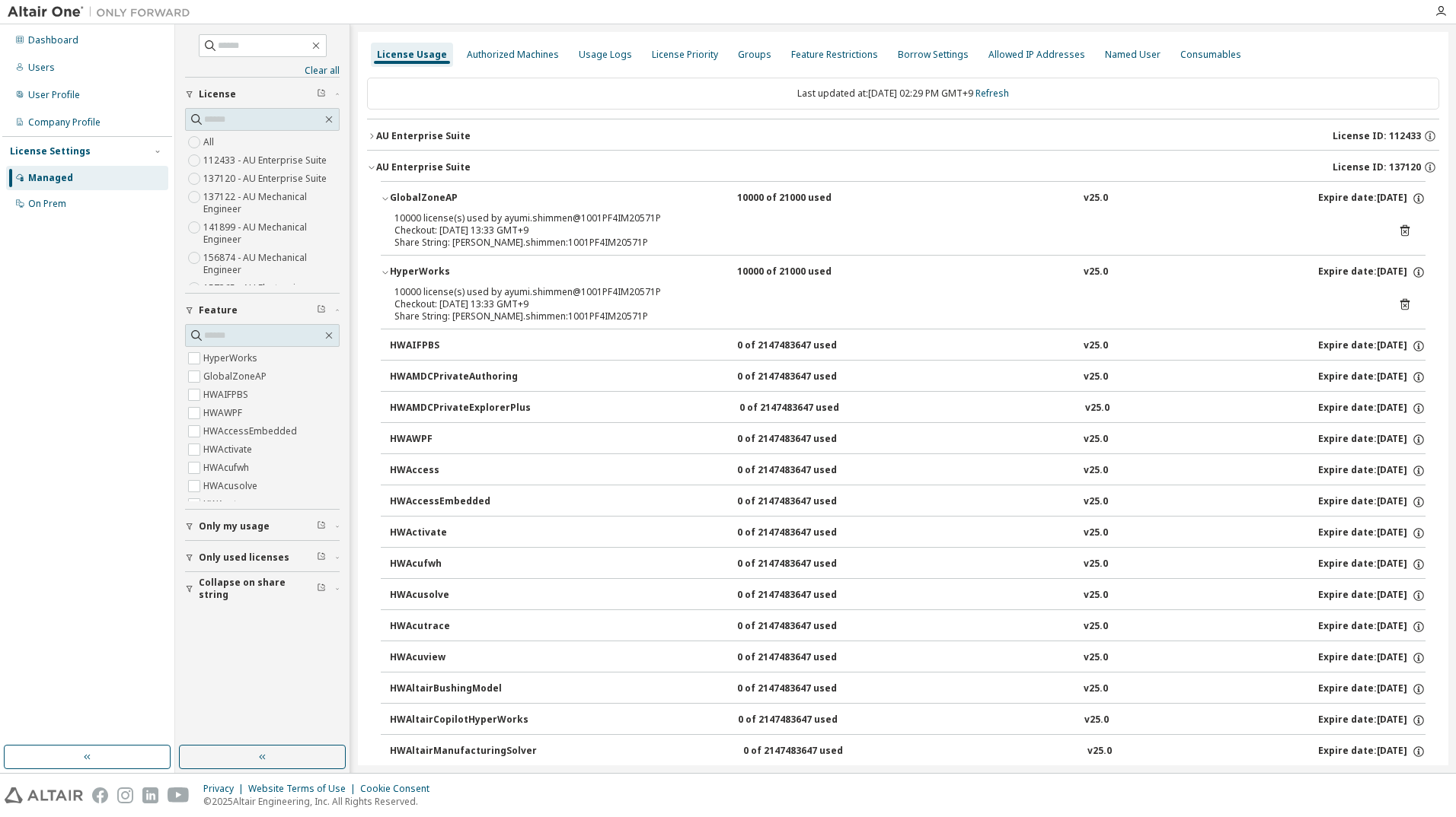
click at [370, 139] on icon "button" at bounding box center [372, 136] width 9 height 9
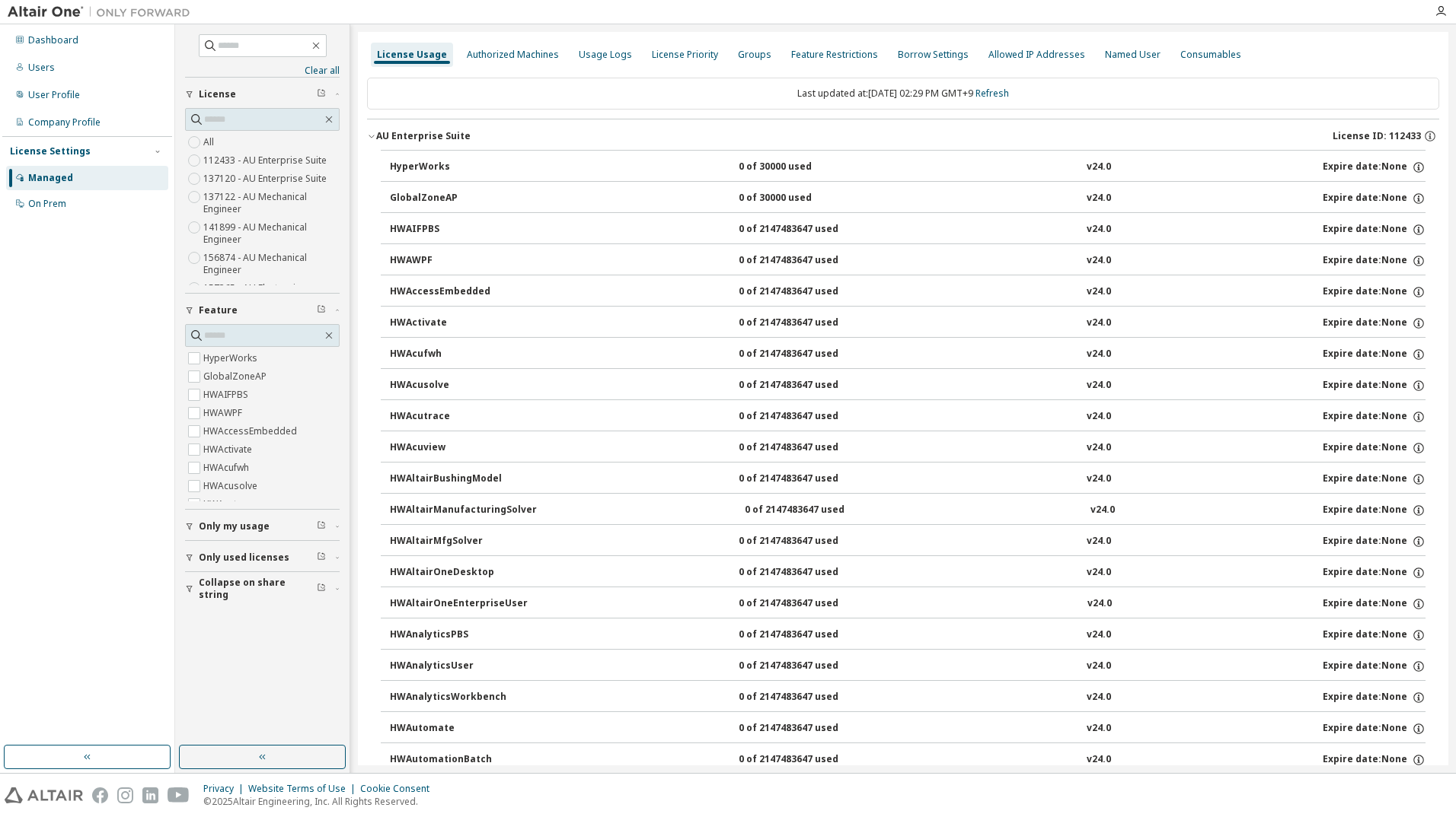
click at [368, 141] on button "AU Enterprise Suite License ID: 112433" at bounding box center [903, 136] width 1072 height 34
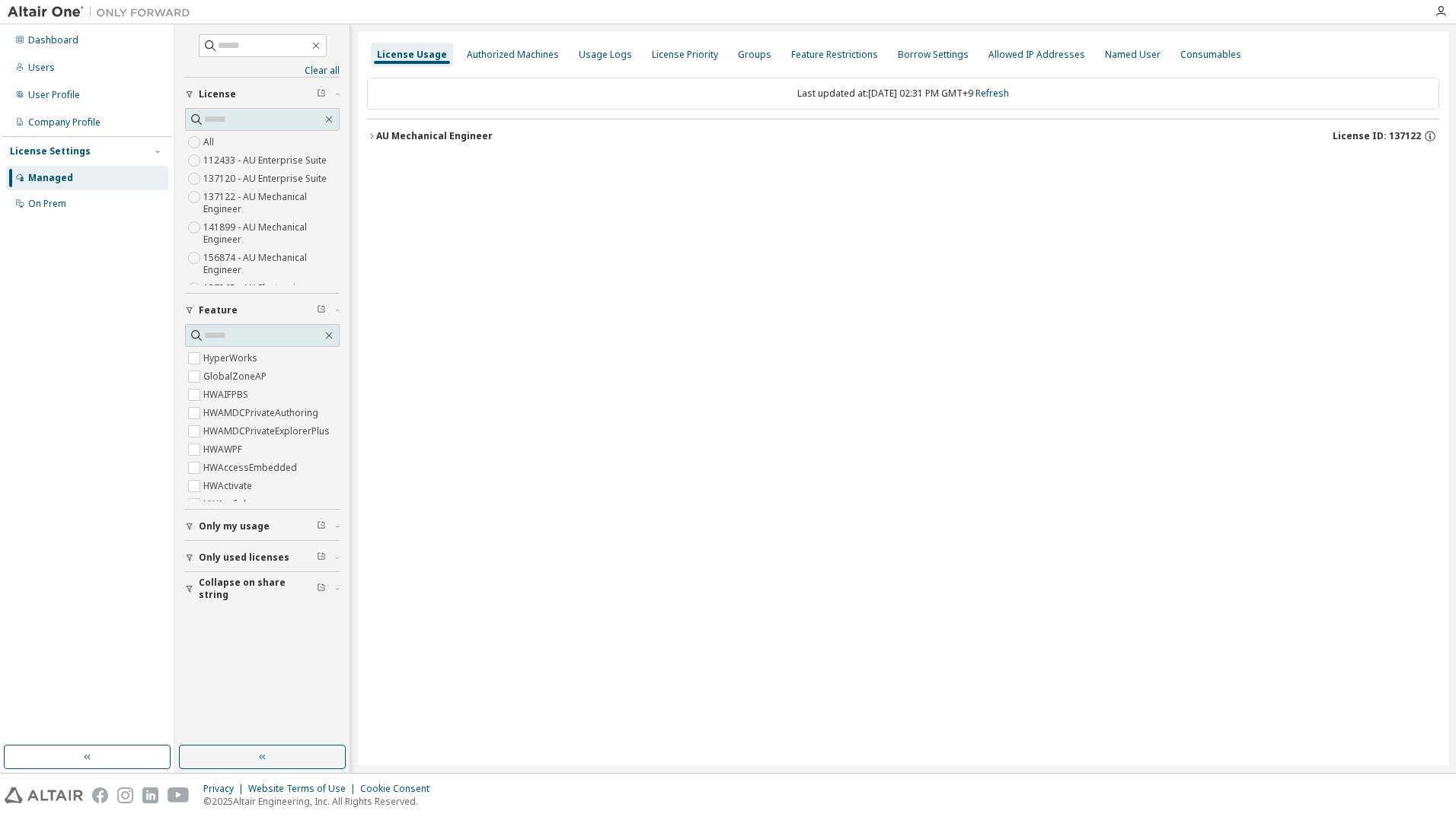
click at [373, 141] on button "AU Mechanical Engineer License ID: 137122" at bounding box center [903, 136] width 1072 height 34
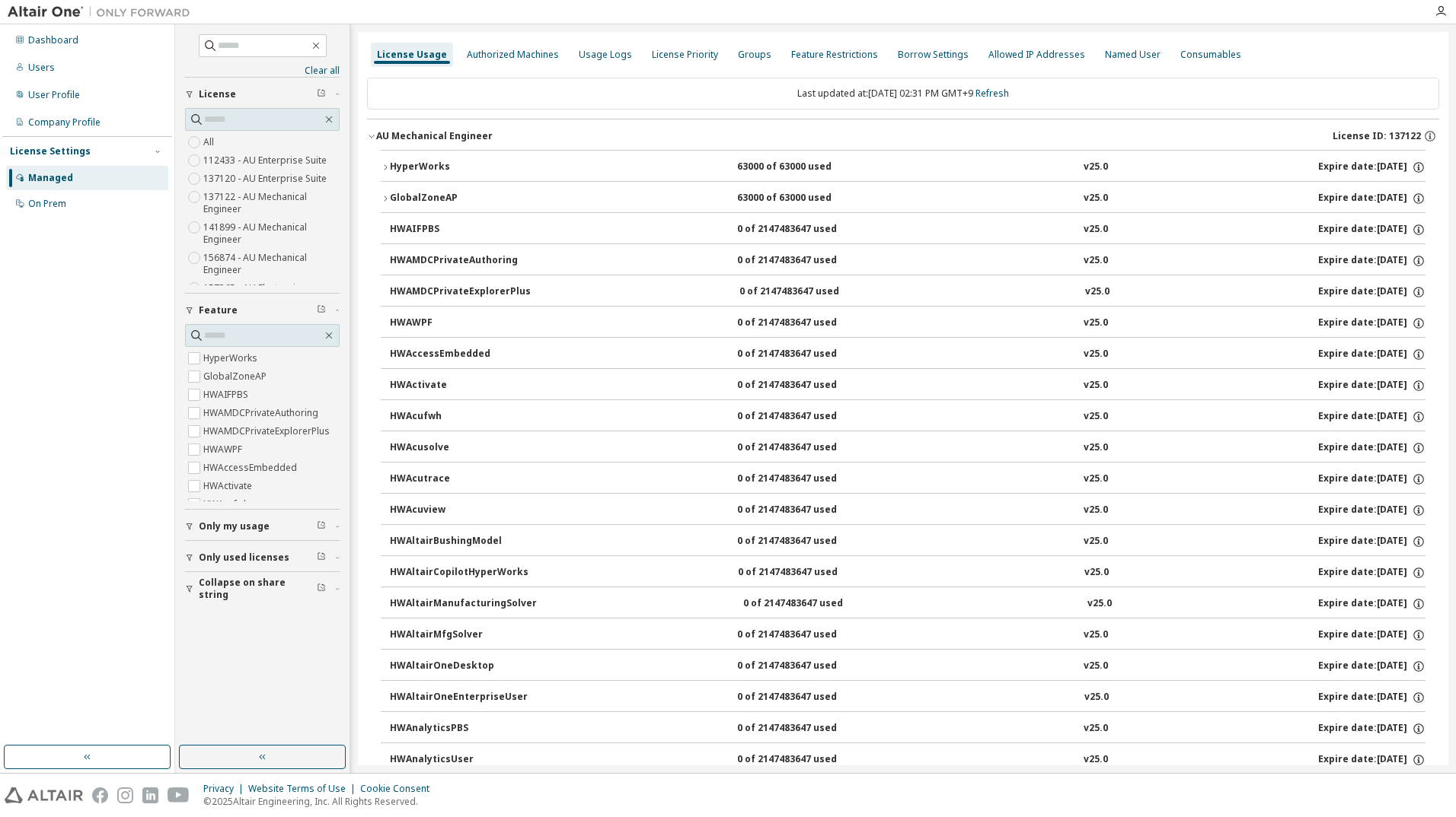
click at [384, 201] on icon "button" at bounding box center [385, 199] width 9 height 9
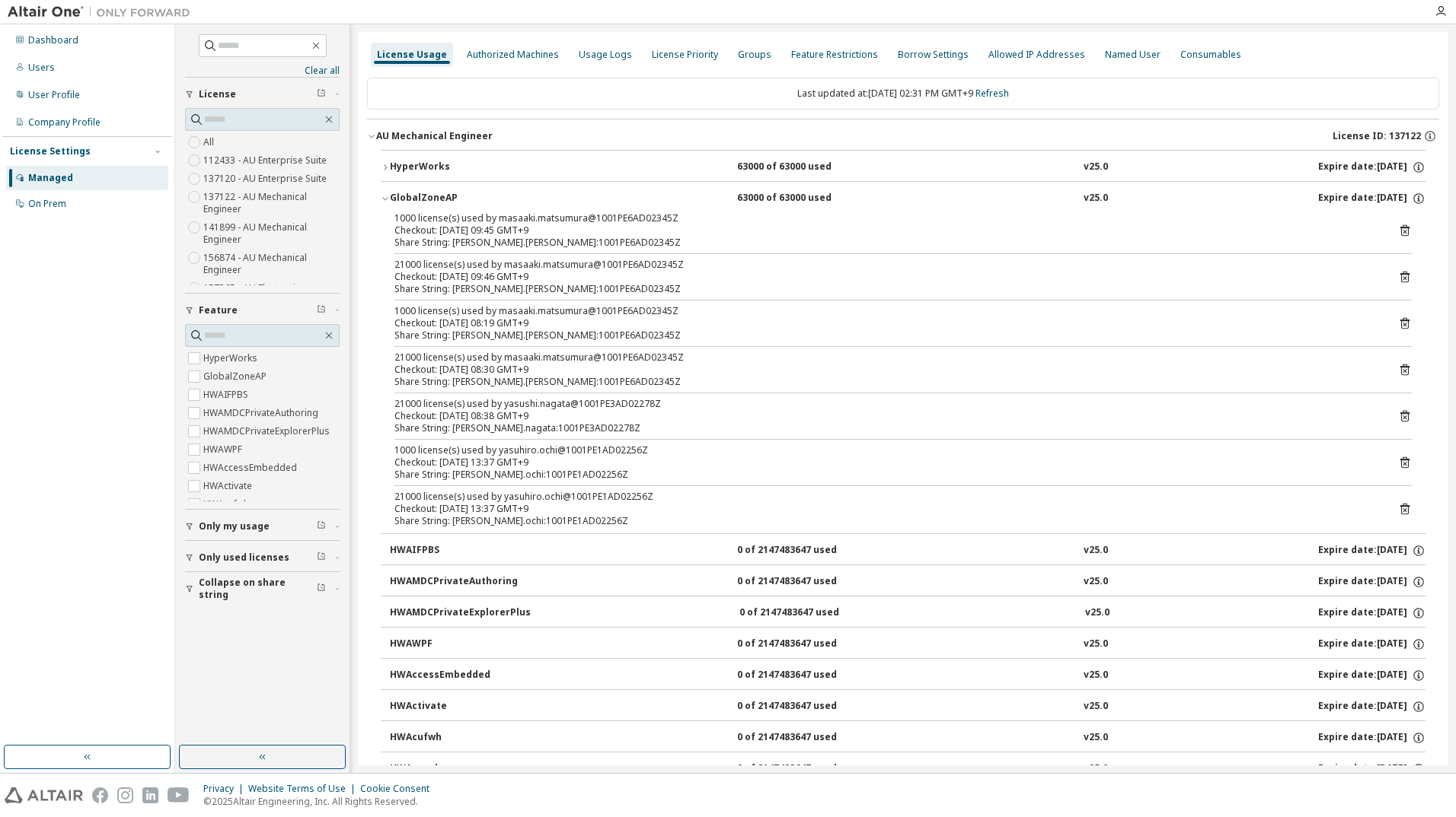
click at [387, 169] on icon "button" at bounding box center [385, 168] width 9 height 9
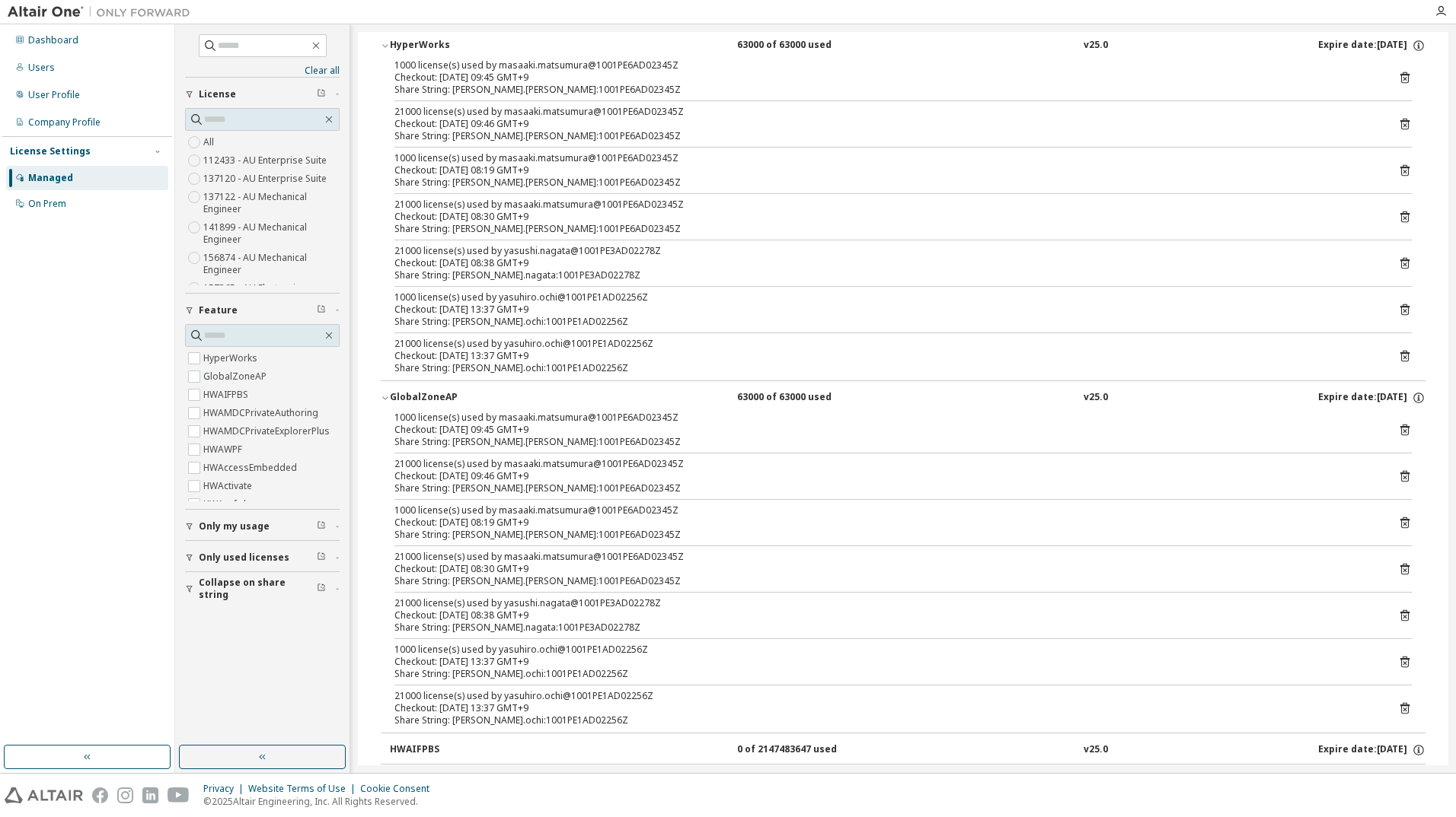
scroll to position [114, 0]
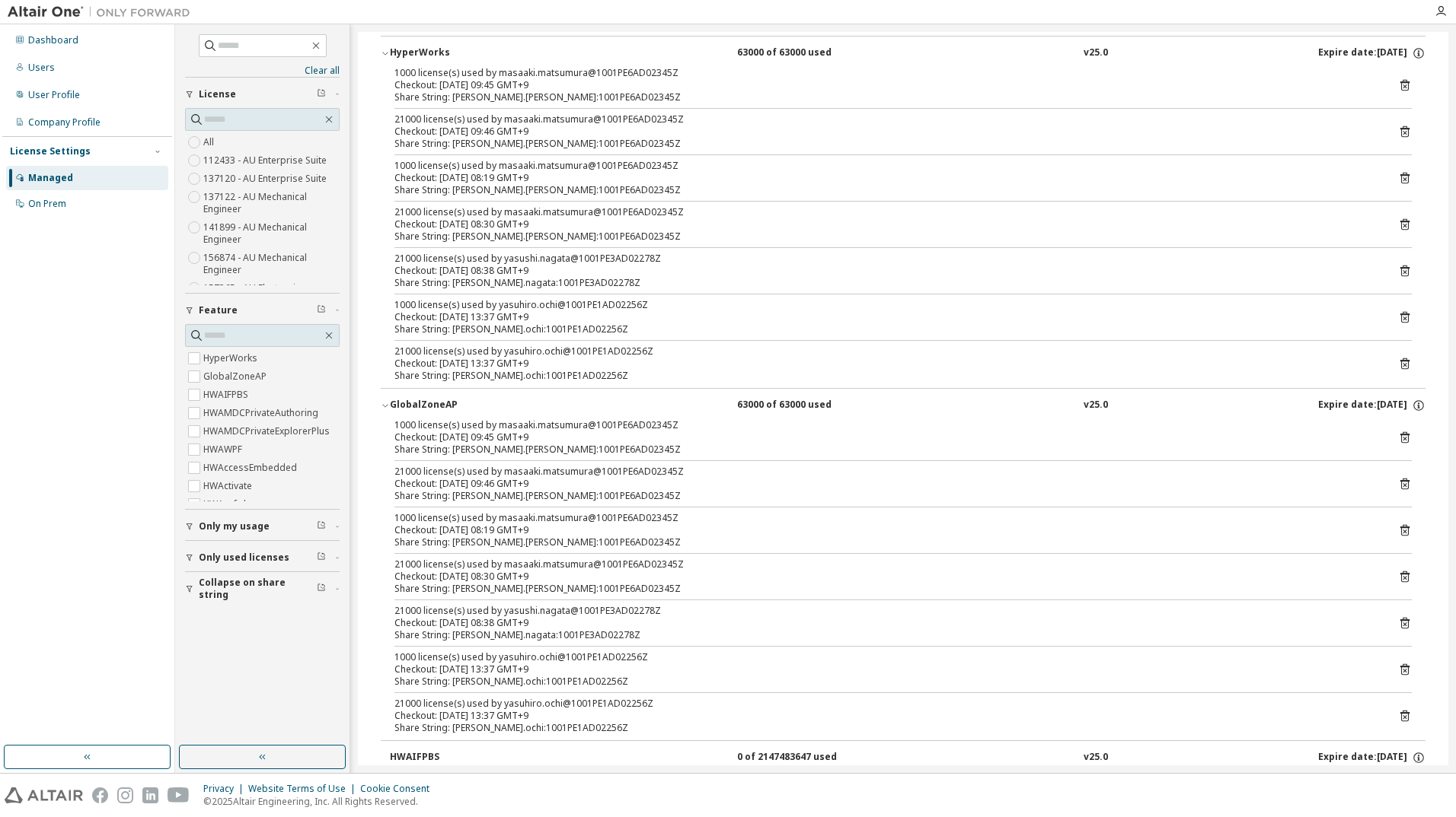
click at [381, 409] on icon "button" at bounding box center [385, 406] width 9 height 9
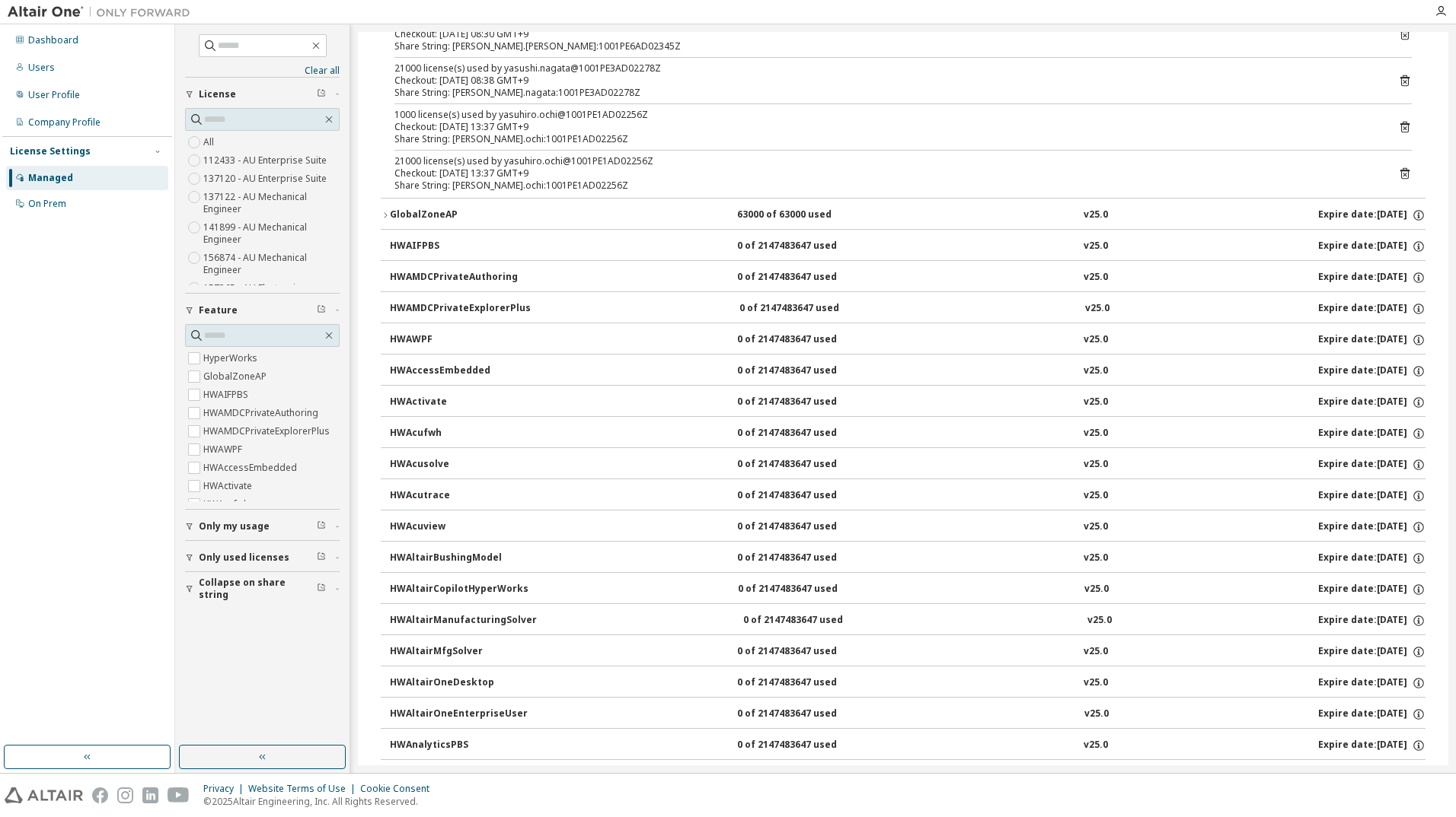
scroll to position [0, 0]
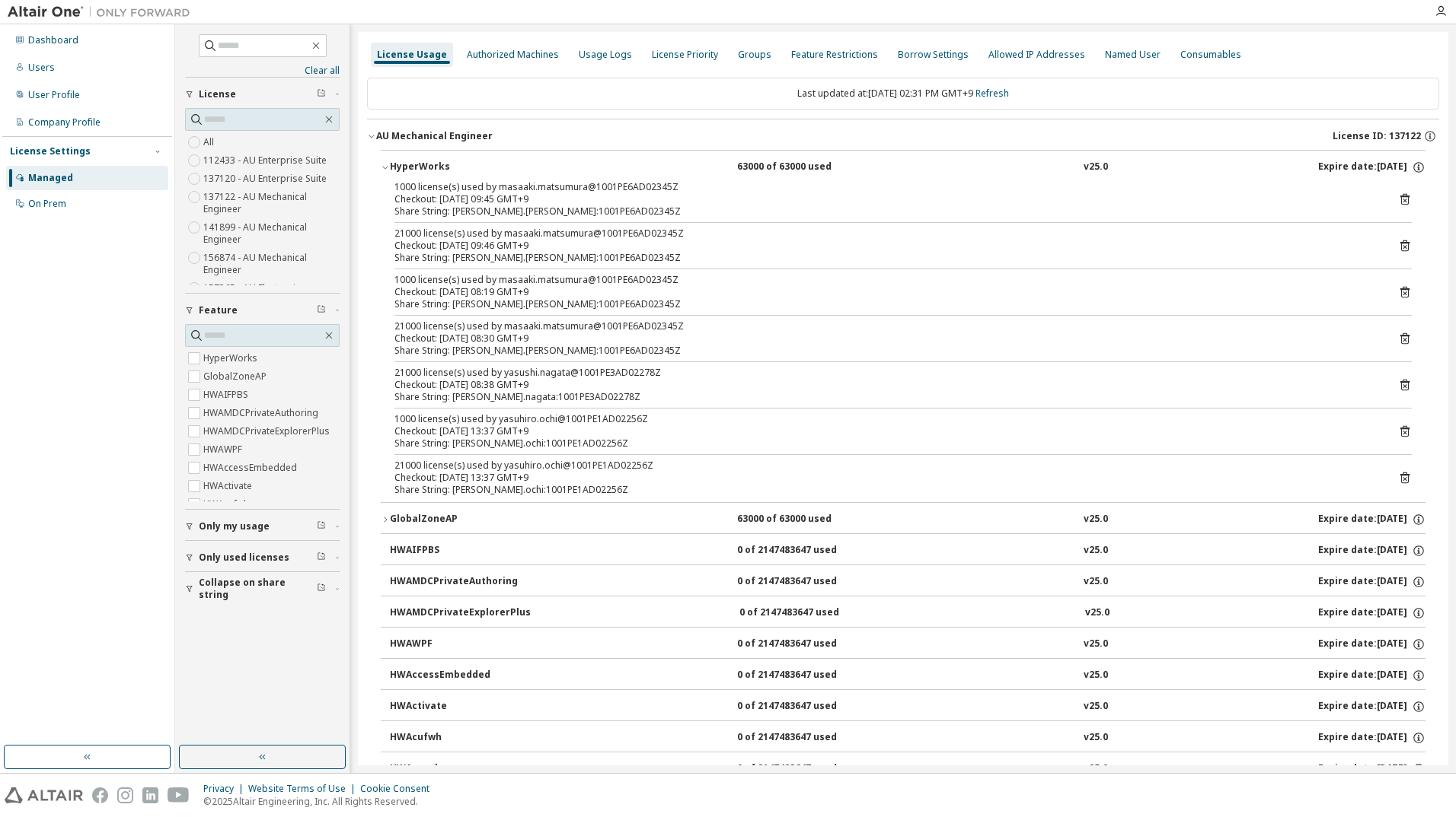
click at [260, 179] on label "137120 - AU Enterprise Suite" at bounding box center [266, 178] width 126 height 18
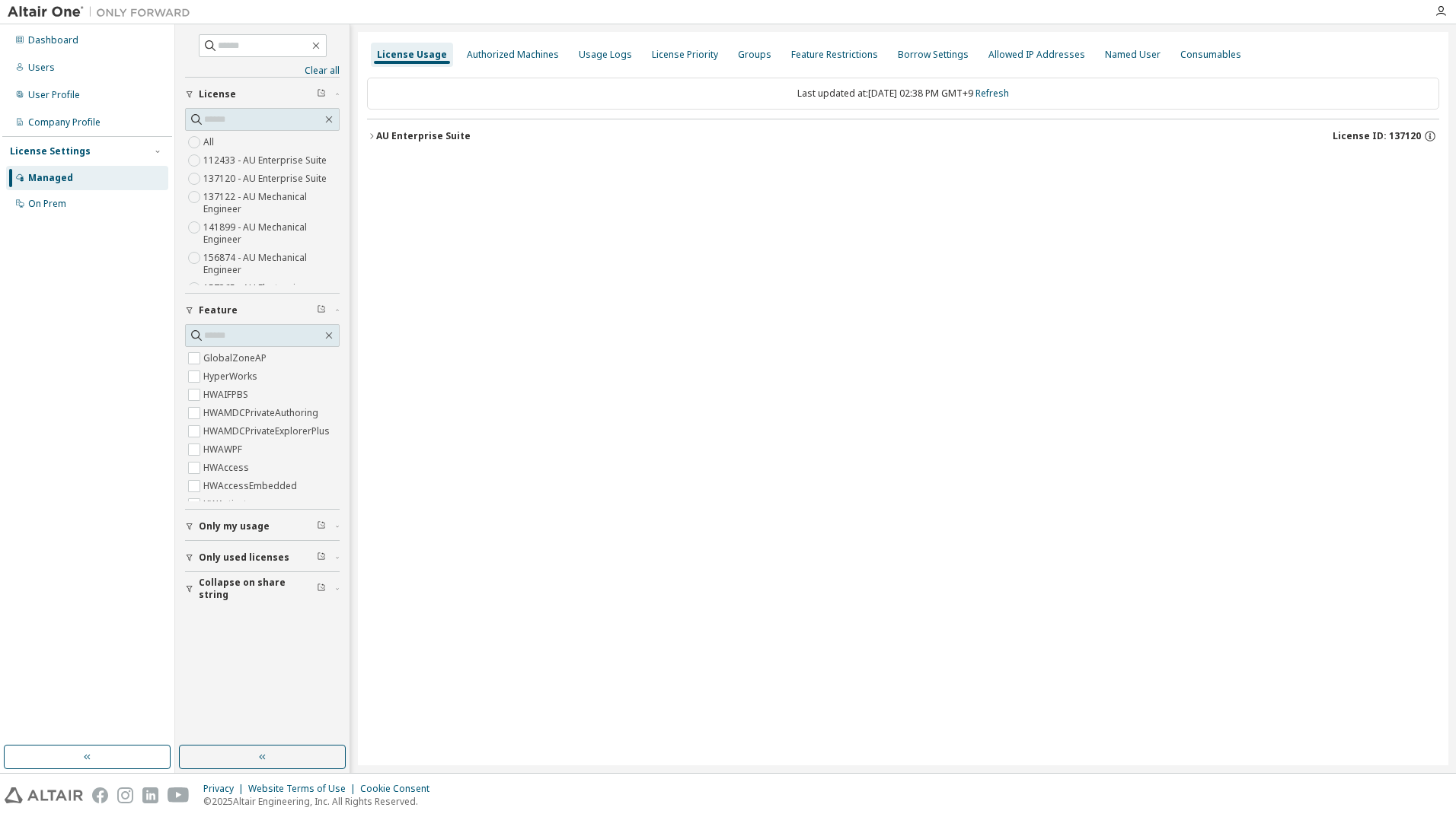
click at [256, 194] on label "137122 - AU Mechanical Engineer" at bounding box center [271, 203] width 136 height 31
click at [372, 139] on icon "button" at bounding box center [372, 136] width 9 height 9
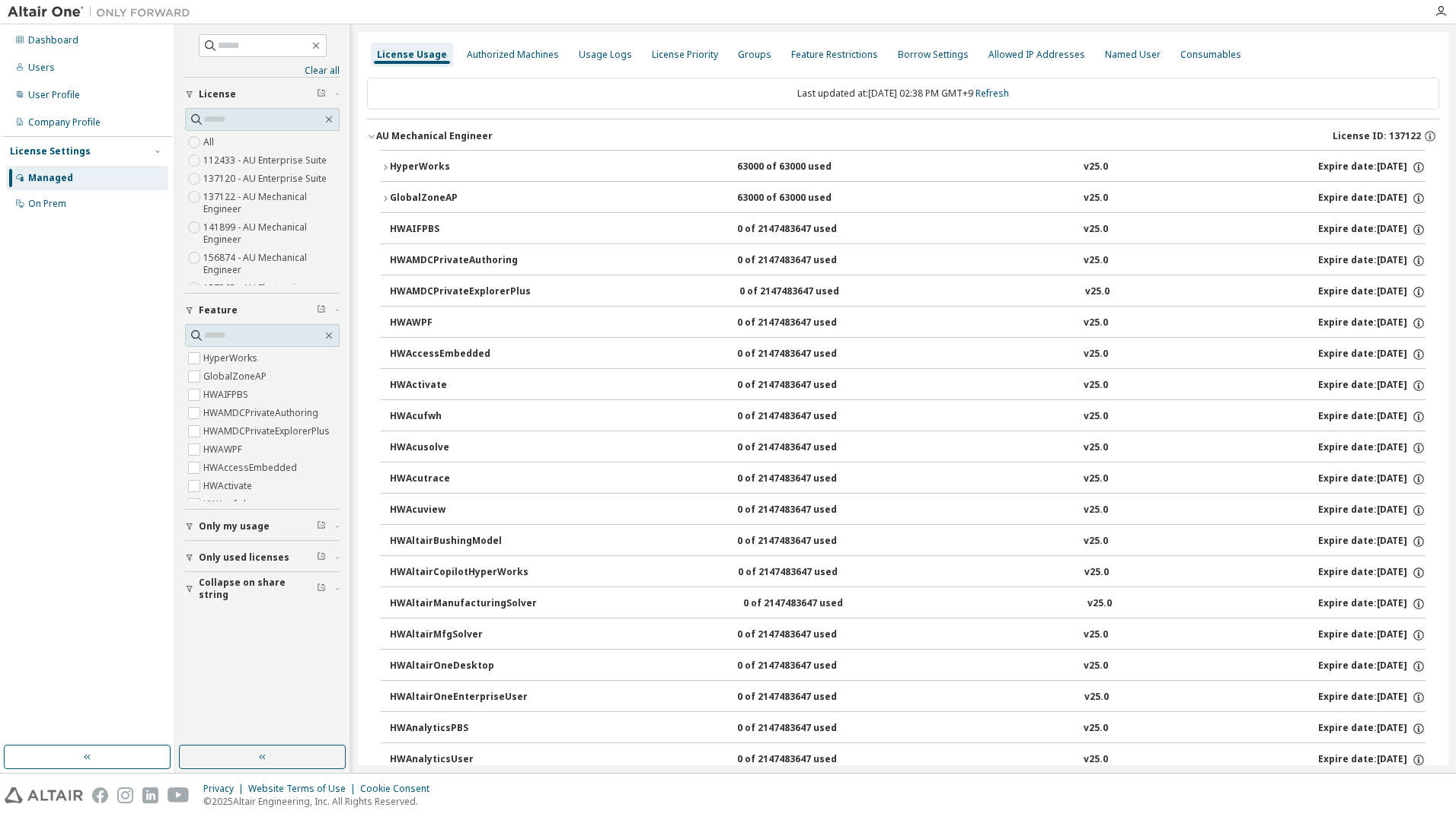
click at [389, 174] on button "HyperWorks 63000 of 63000 used v25.0 Expire date: [DATE]" at bounding box center [903, 167] width 1045 height 34
